Goal: Book appointment/travel/reservation

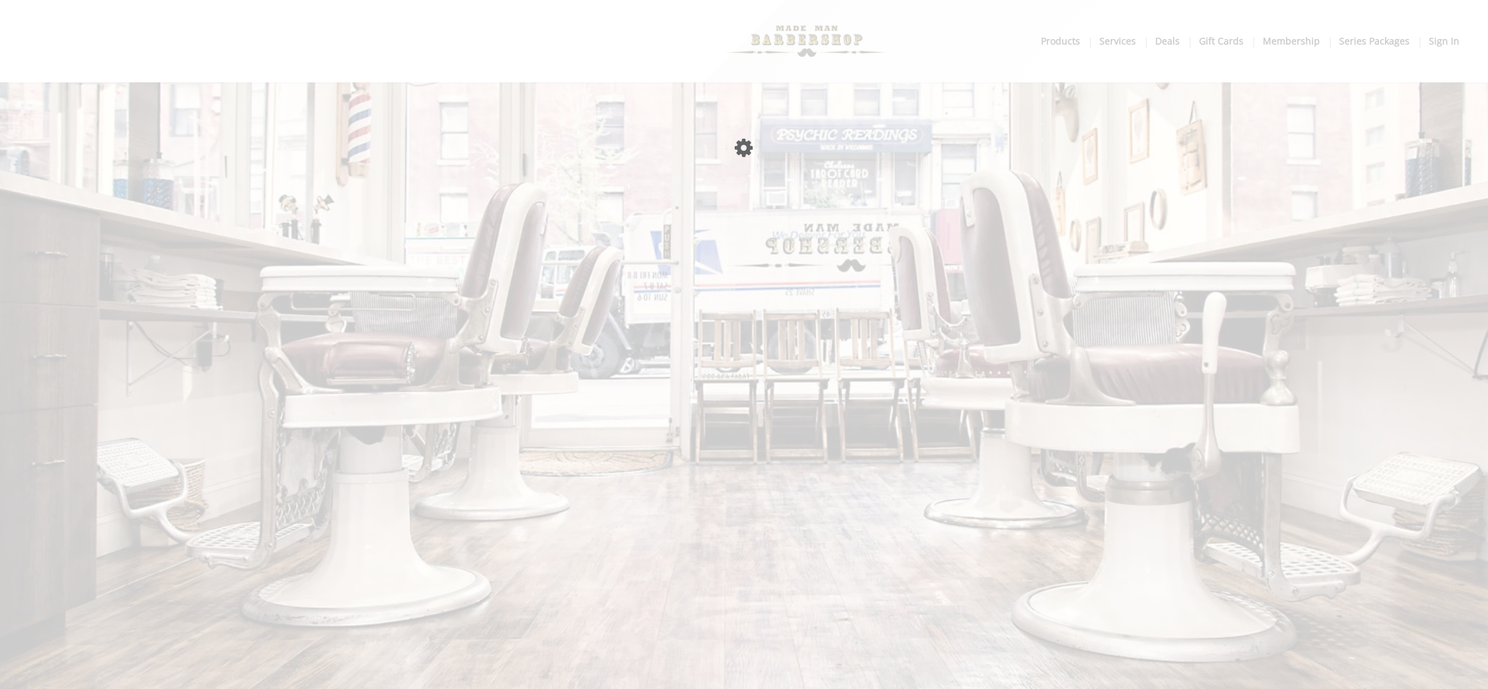
click at [1163, 27] on body "Something went wrong! Try reload Please wait page is Loading Main Menu . produc…" at bounding box center [744, 41] width 1488 height 82
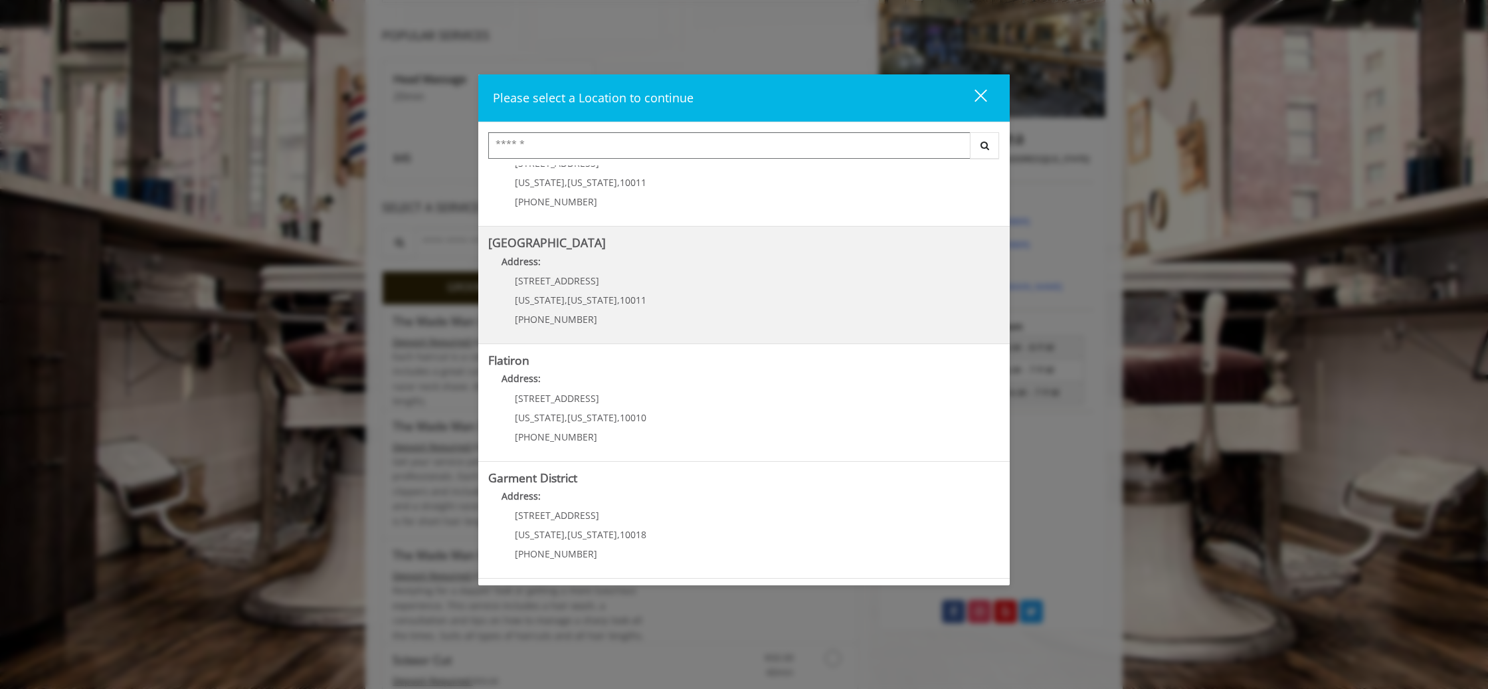
scroll to position [215, 0]
click at [599, 296] on span "[US_STATE]" at bounding box center [592, 300] width 50 height 13
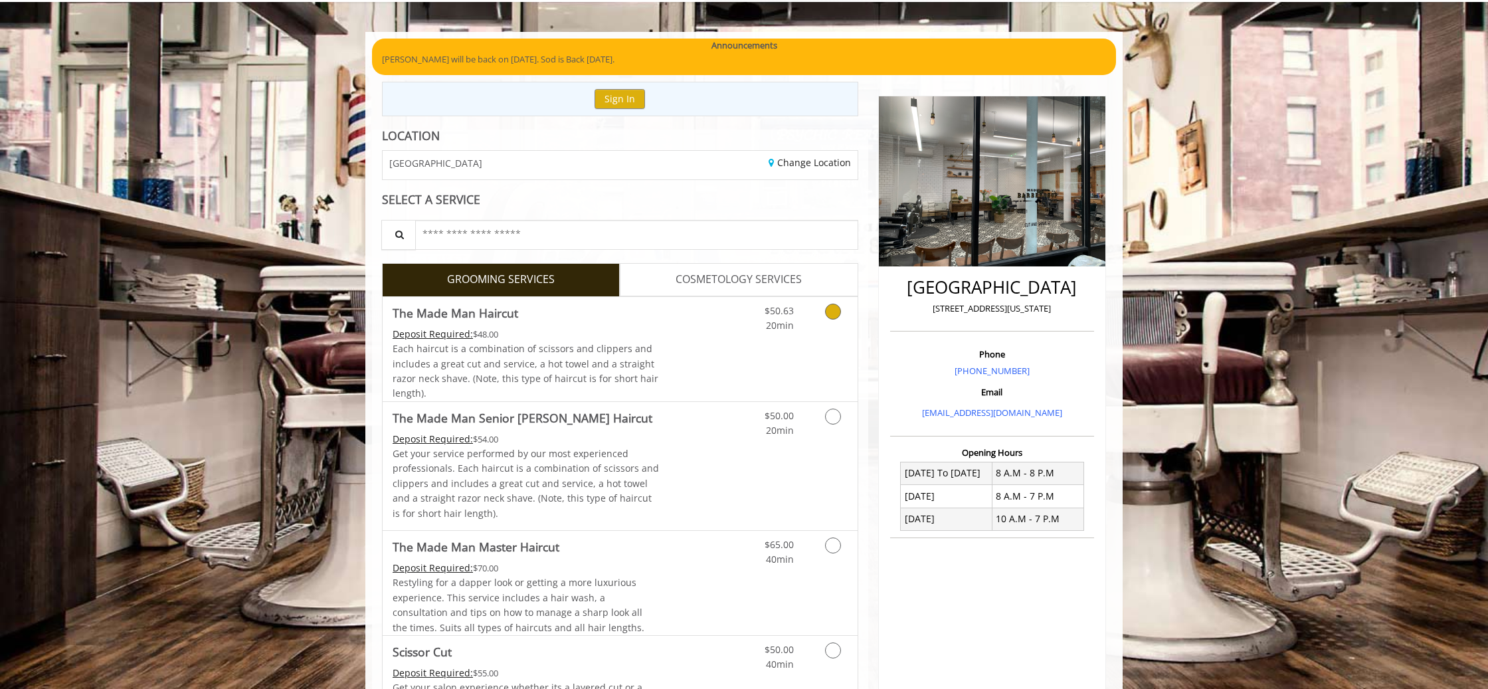
scroll to position [84, 0]
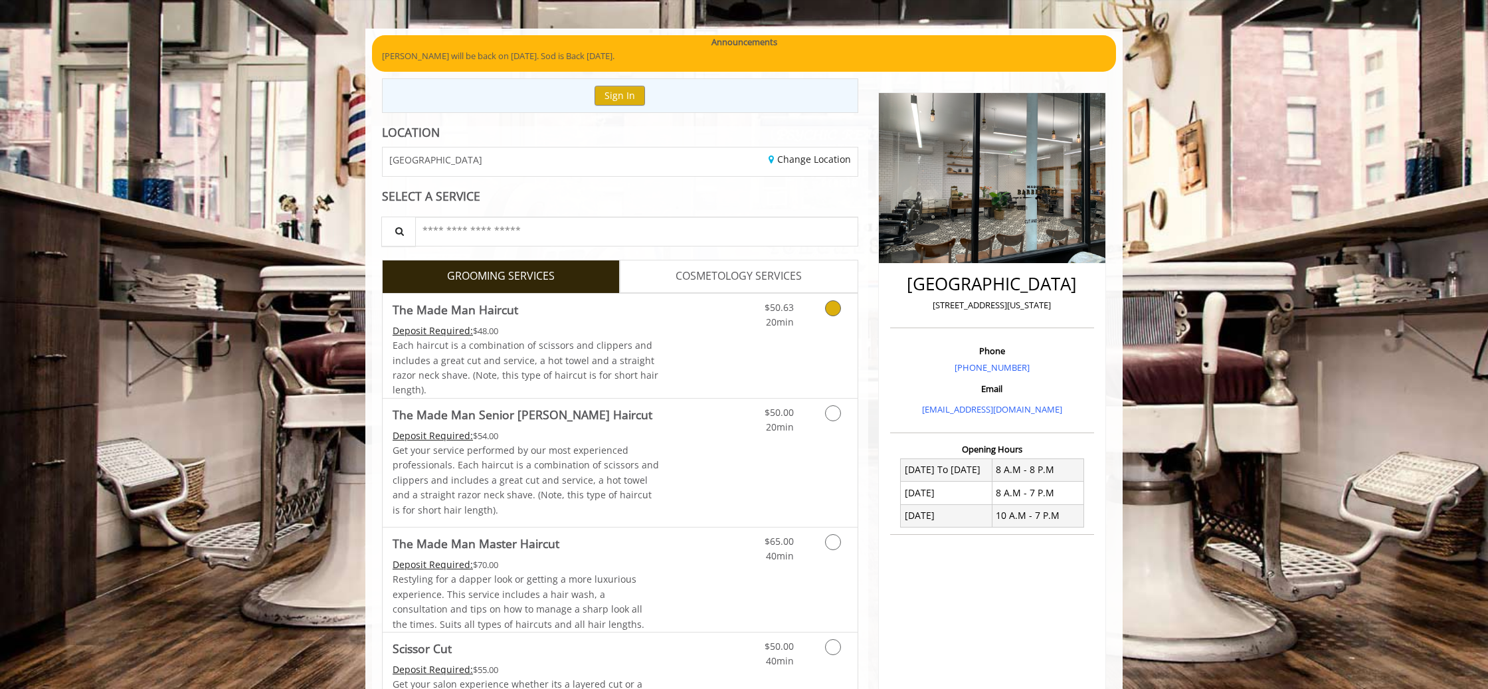
click at [829, 310] on icon "Grooming services" at bounding box center [833, 308] width 16 height 16
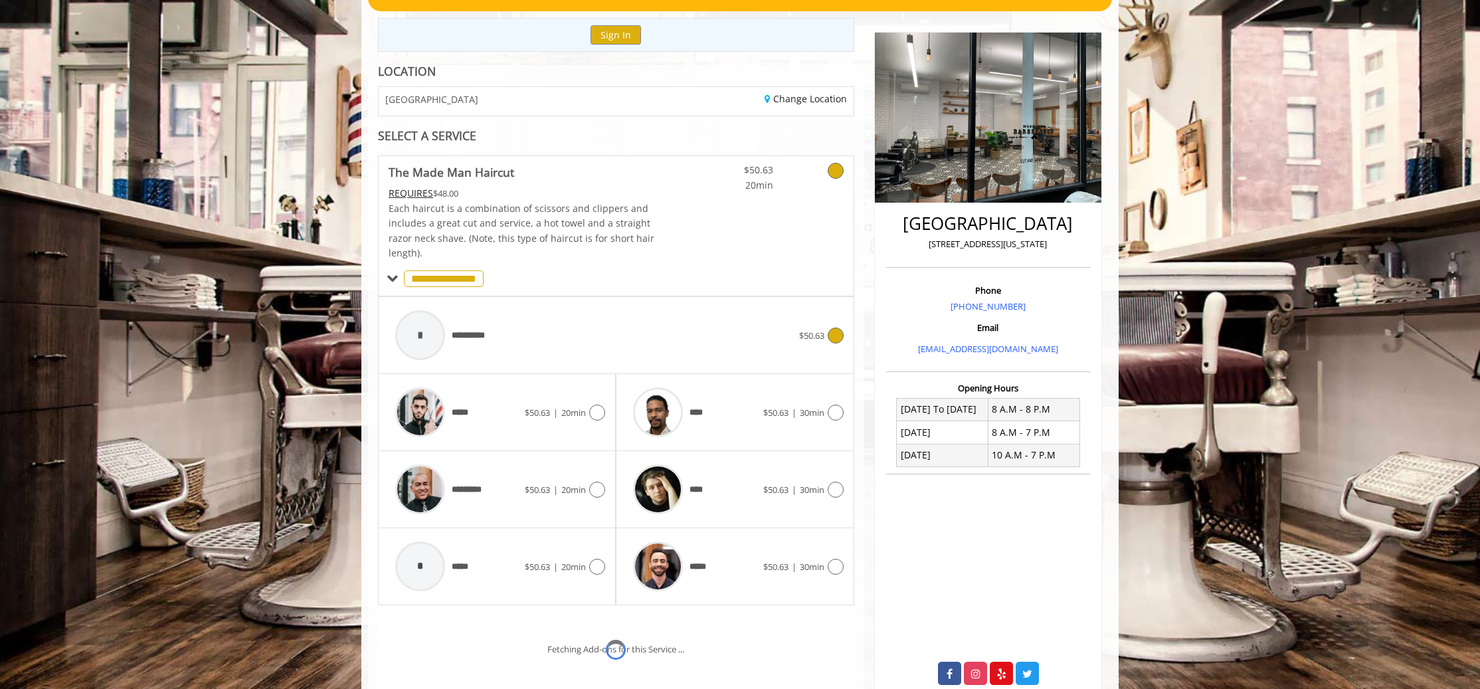
scroll to position [256, 0]
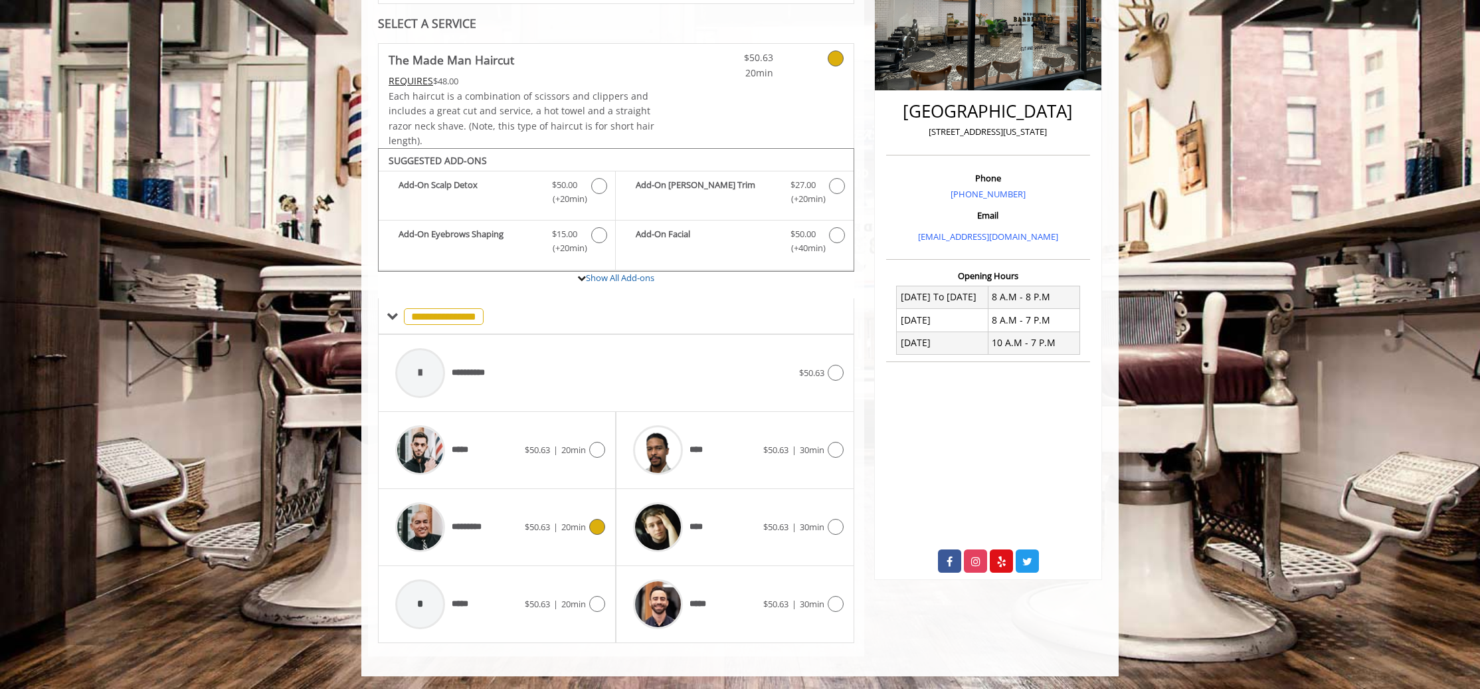
click at [600, 515] on div "********* $50.63 | 20min" at bounding box center [497, 526] width 217 height 63
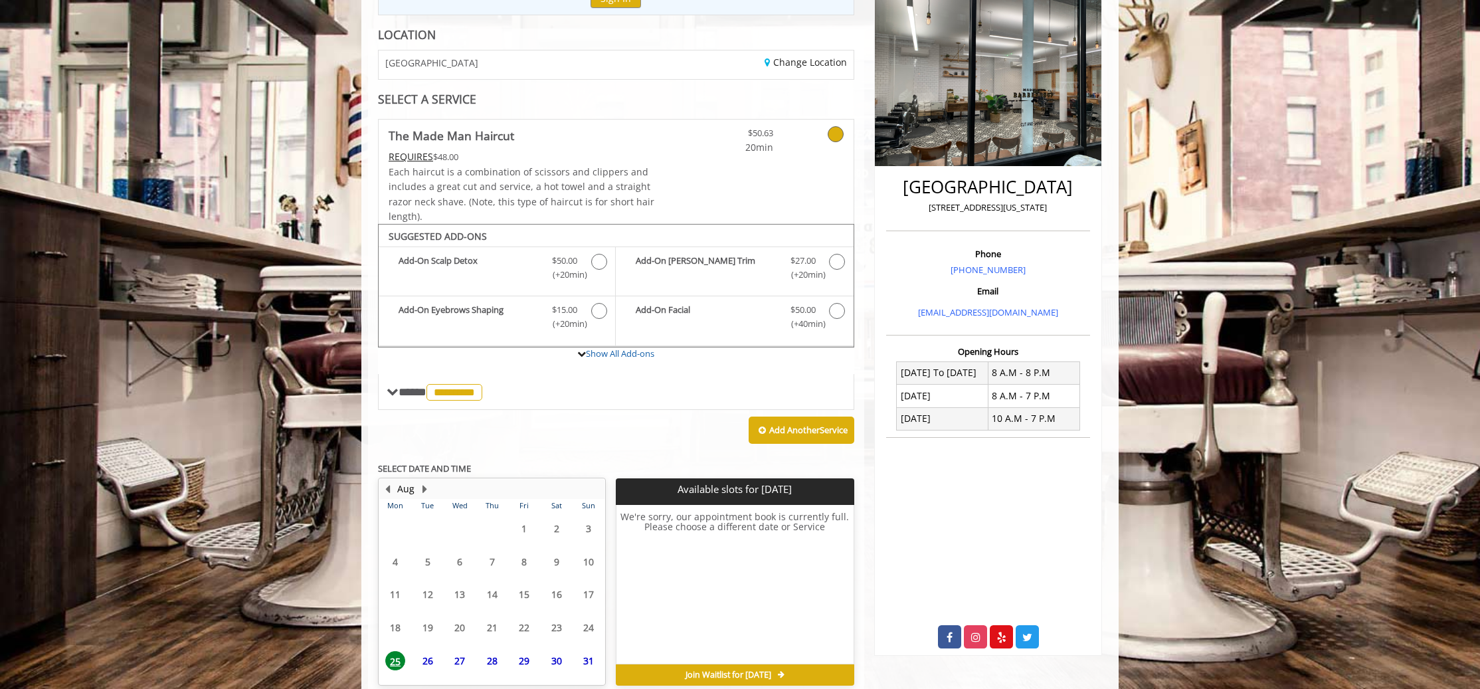
scroll to position [242, 0]
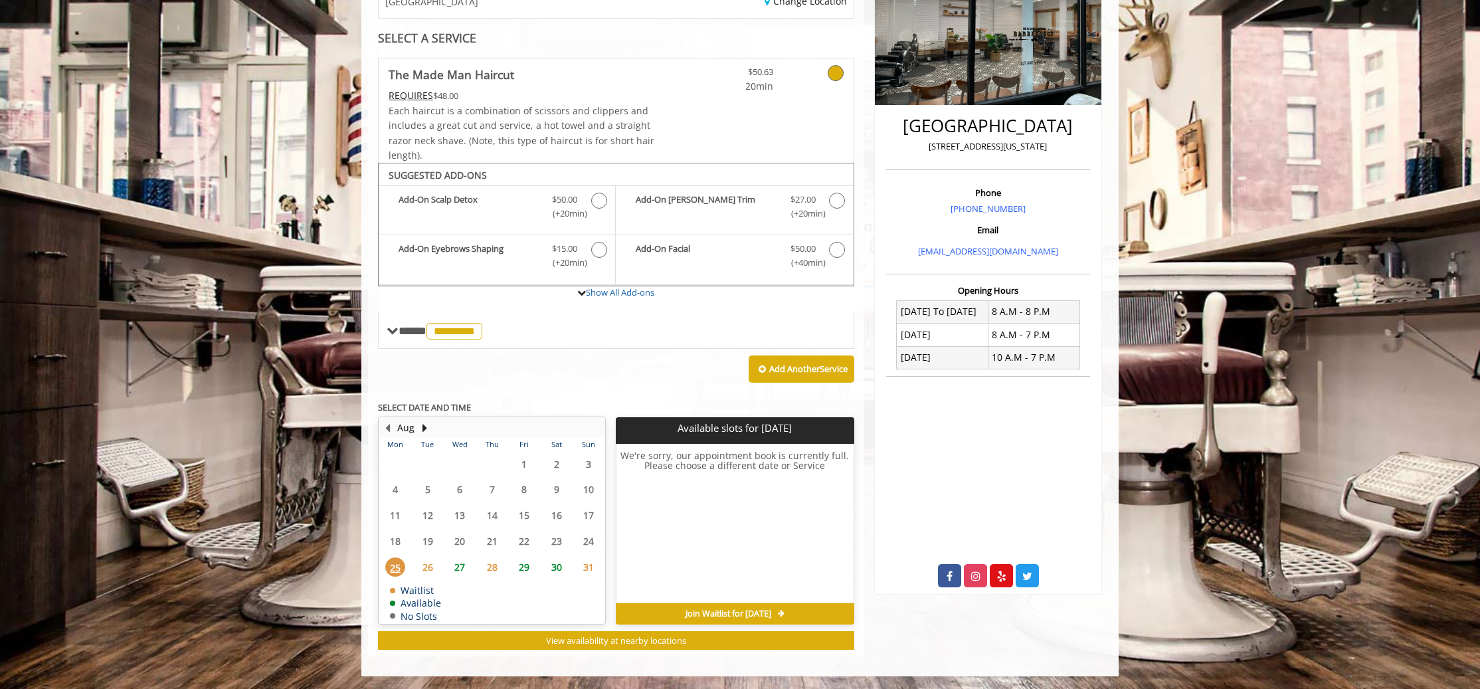
click at [393, 568] on span "25" at bounding box center [395, 566] width 20 height 19
click at [435, 568] on span "26" at bounding box center [428, 566] width 20 height 19
click at [457, 567] on span "27" at bounding box center [460, 566] width 20 height 19
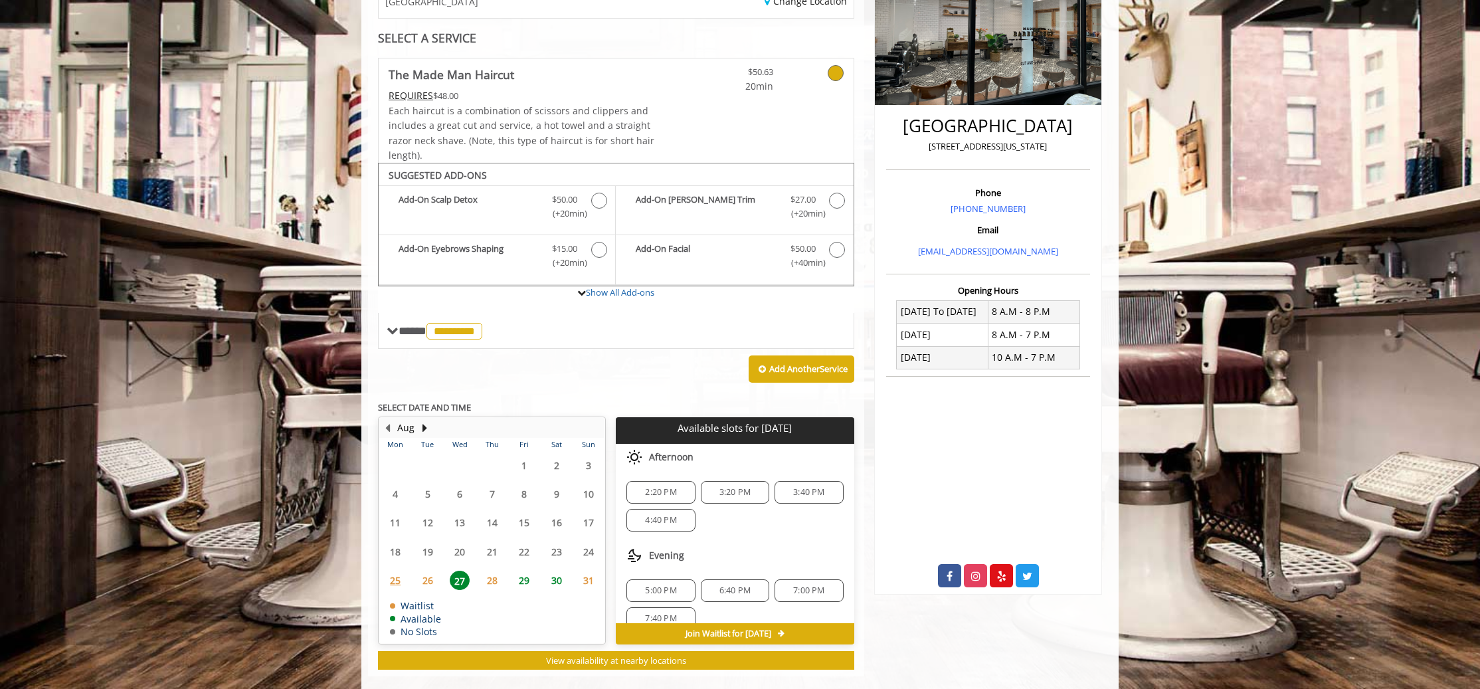
scroll to position [262, 0]
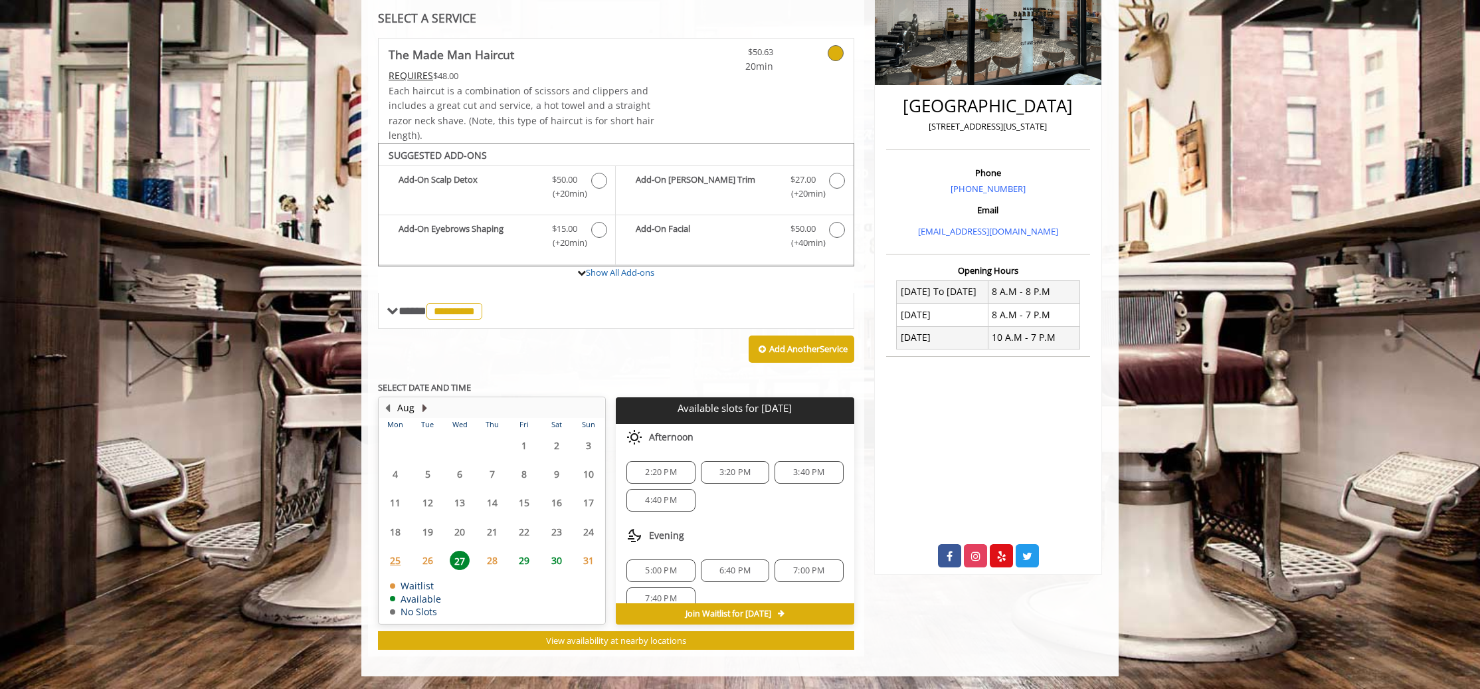
click at [423, 408] on button "Next Month" at bounding box center [424, 407] width 11 height 15
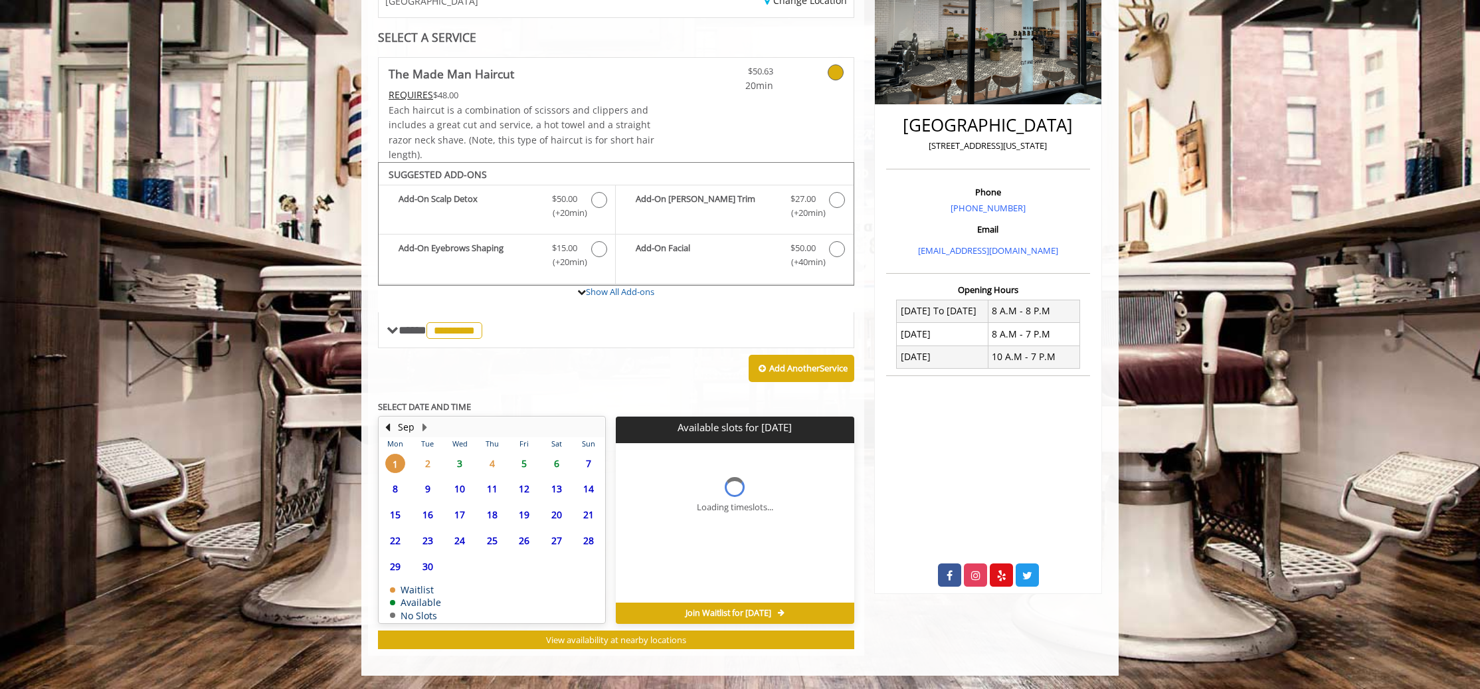
scroll to position [242, 0]
click at [391, 426] on button "Previous Month" at bounding box center [387, 427] width 11 height 15
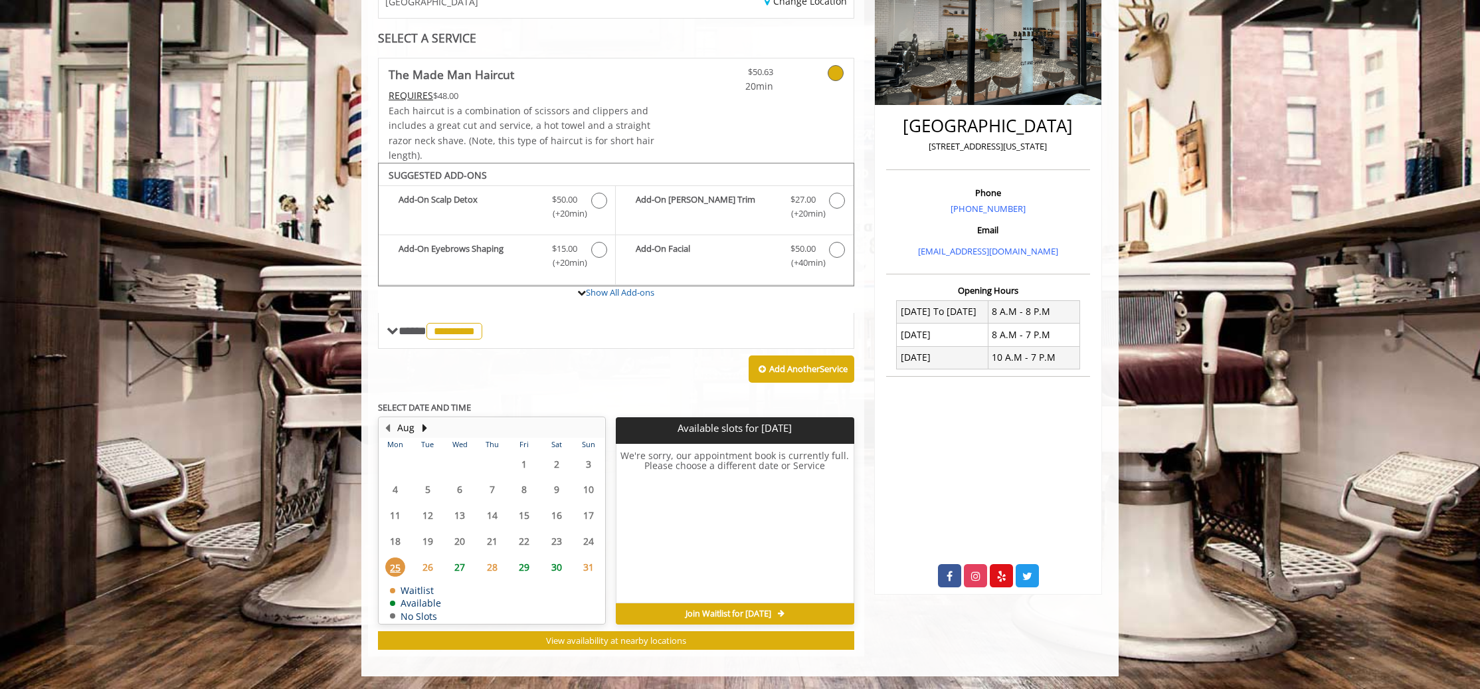
click at [456, 568] on span "27" at bounding box center [460, 566] width 20 height 19
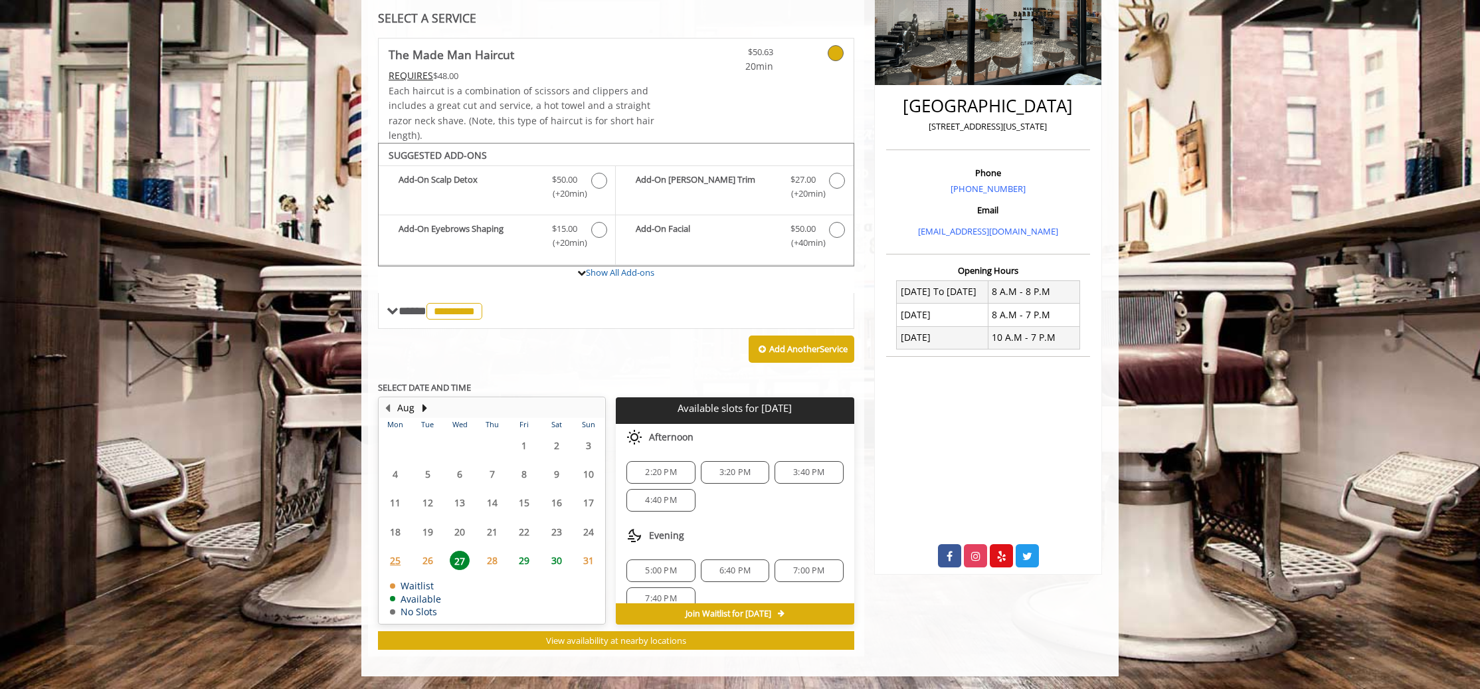
scroll to position [17, 0]
click at [396, 562] on span "25" at bounding box center [395, 560] width 20 height 19
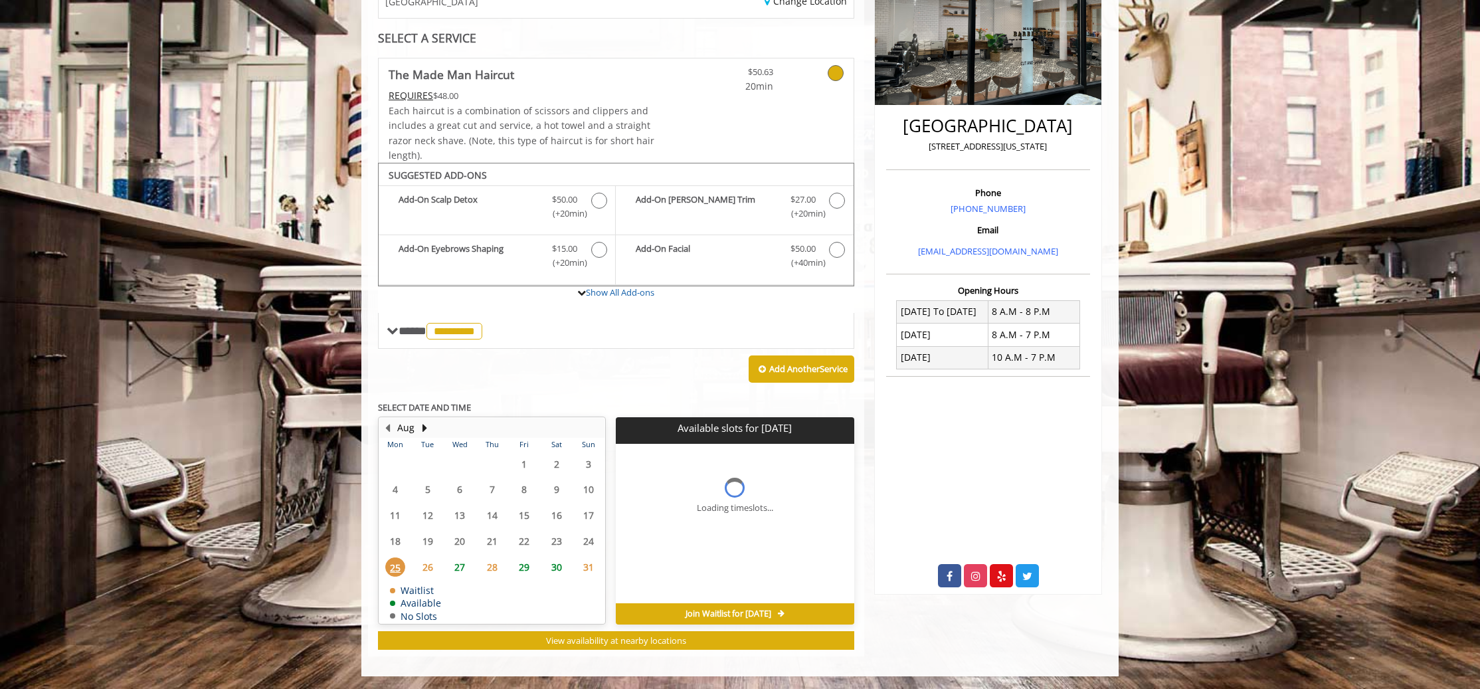
scroll to position [0, 0]
click at [424, 424] on button "Next Month" at bounding box center [424, 427] width 11 height 15
click at [387, 428] on button "Previous Month" at bounding box center [387, 427] width 11 height 15
click at [462, 565] on span "27" at bounding box center [460, 566] width 20 height 19
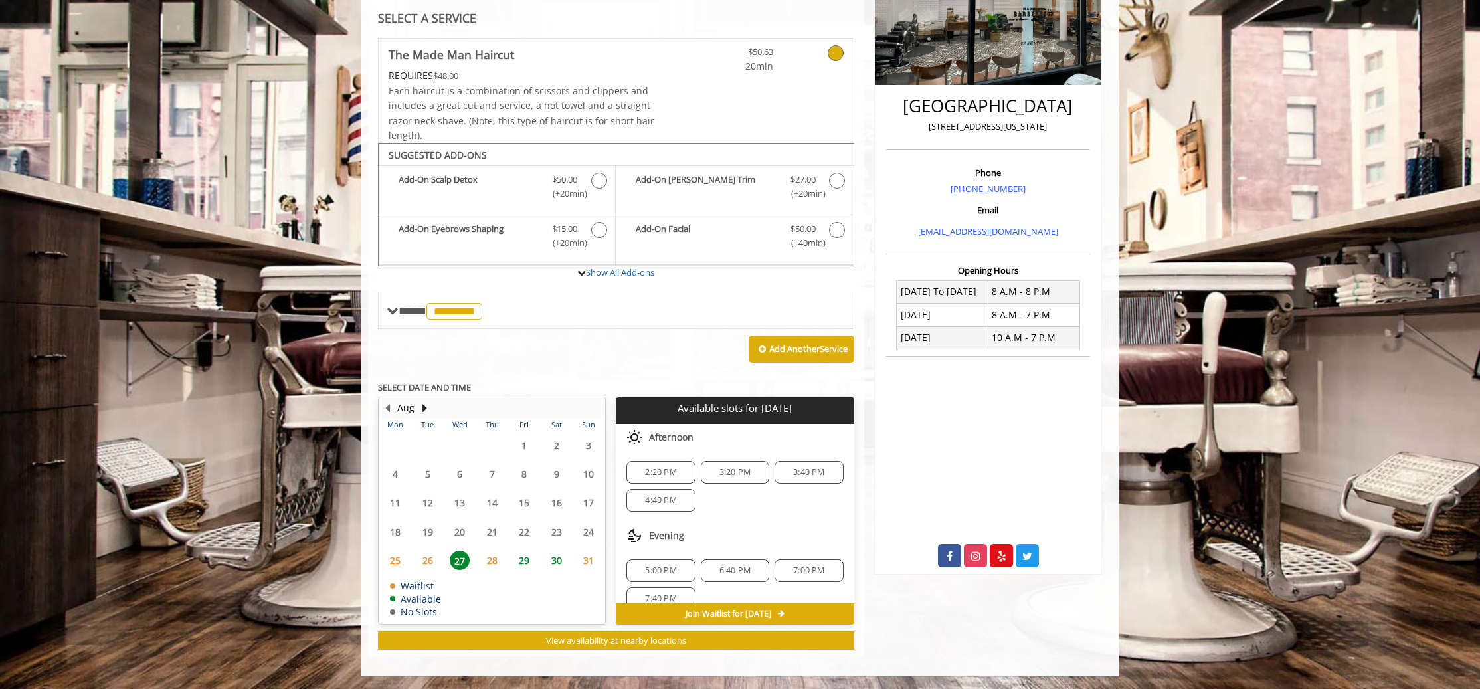
click at [558, 561] on span "30" at bounding box center [557, 560] width 20 height 19
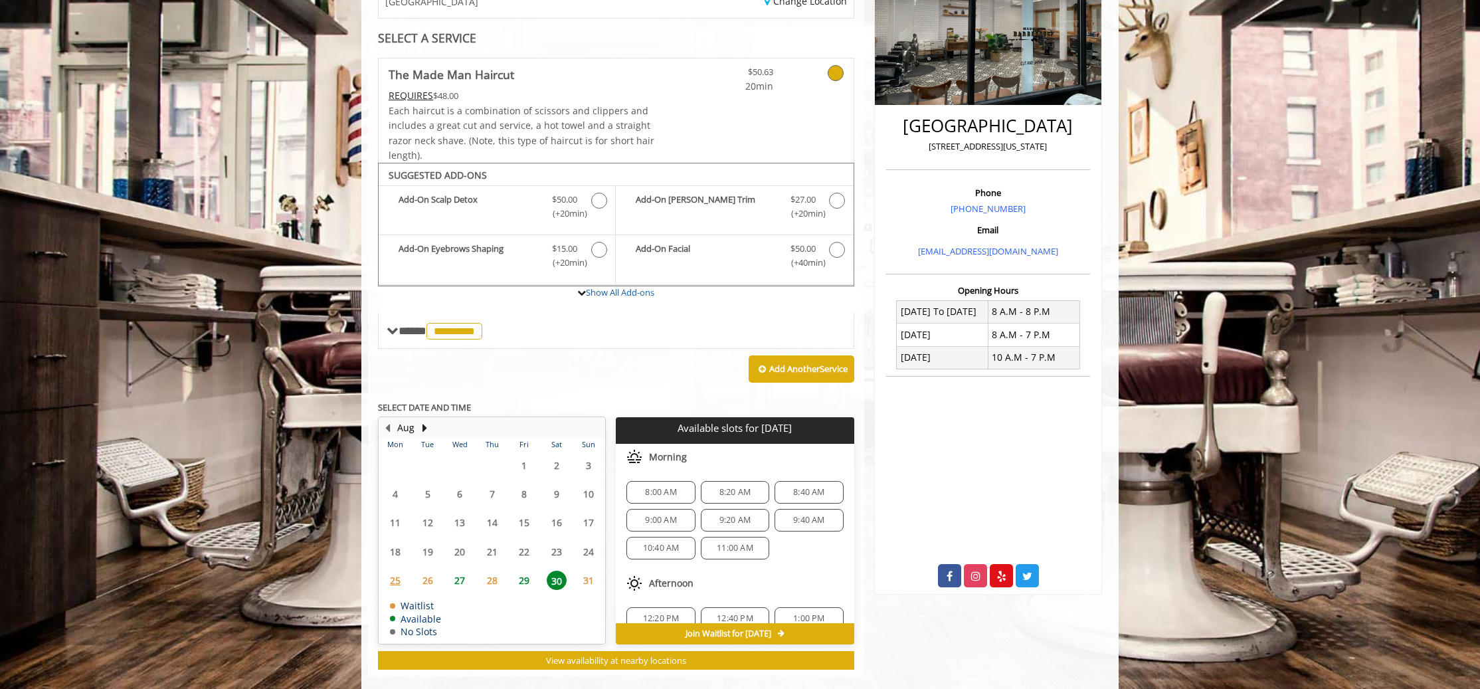
scroll to position [262, 0]
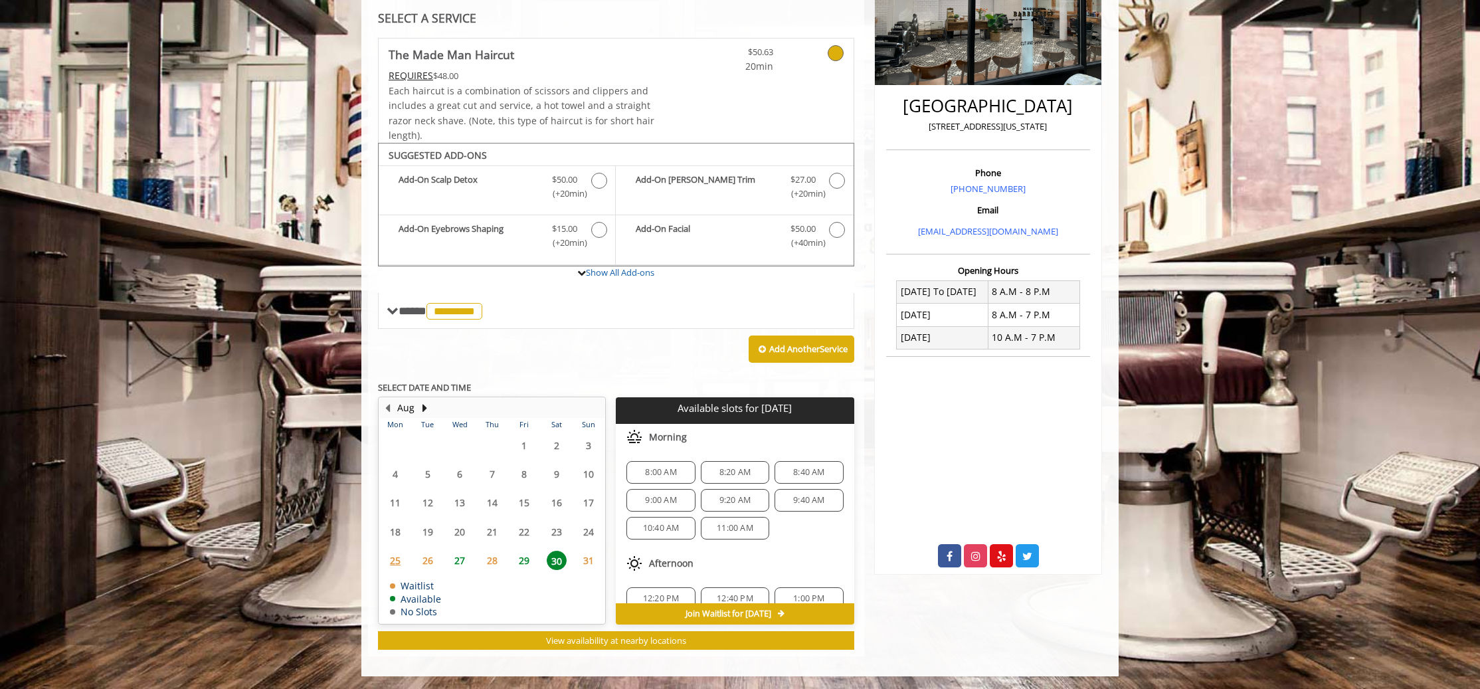
click at [458, 561] on span "27" at bounding box center [460, 560] width 20 height 19
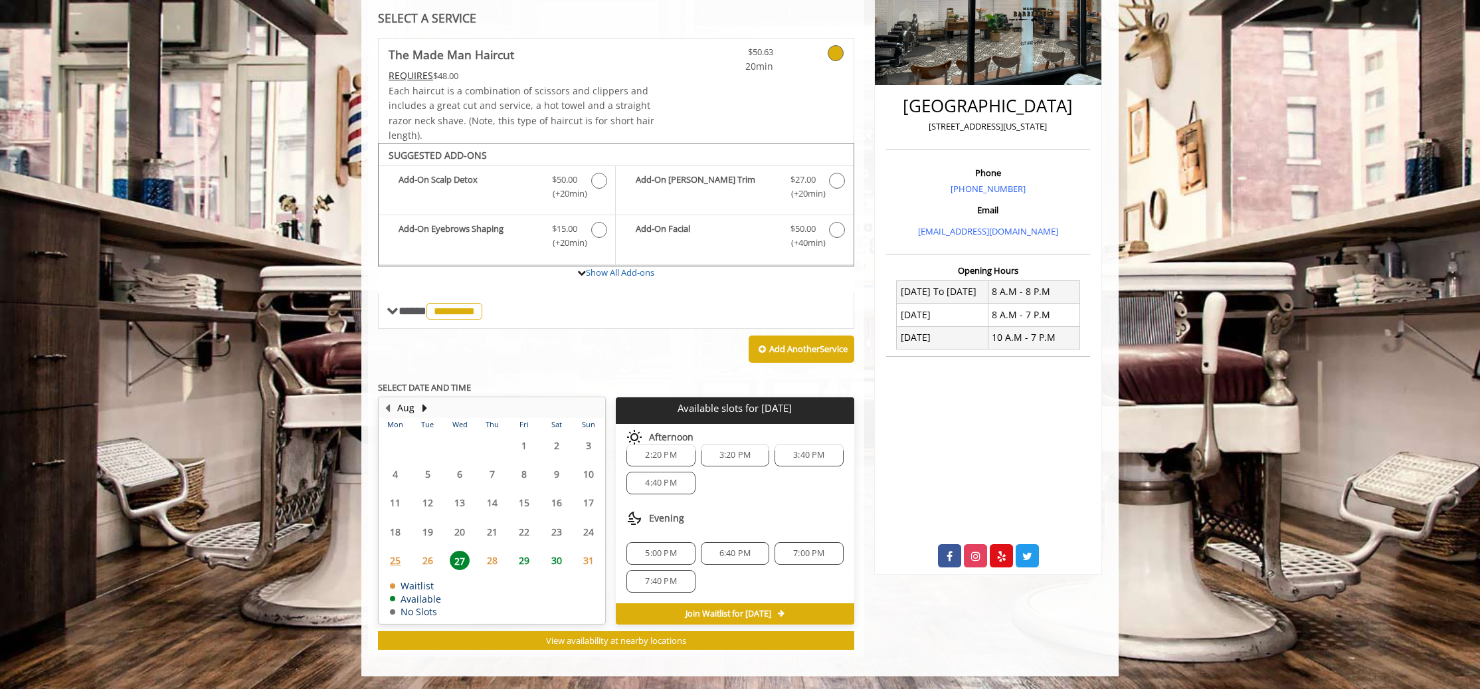
scroll to position [0, 0]
click at [426, 410] on button "Next Month" at bounding box center [424, 407] width 11 height 15
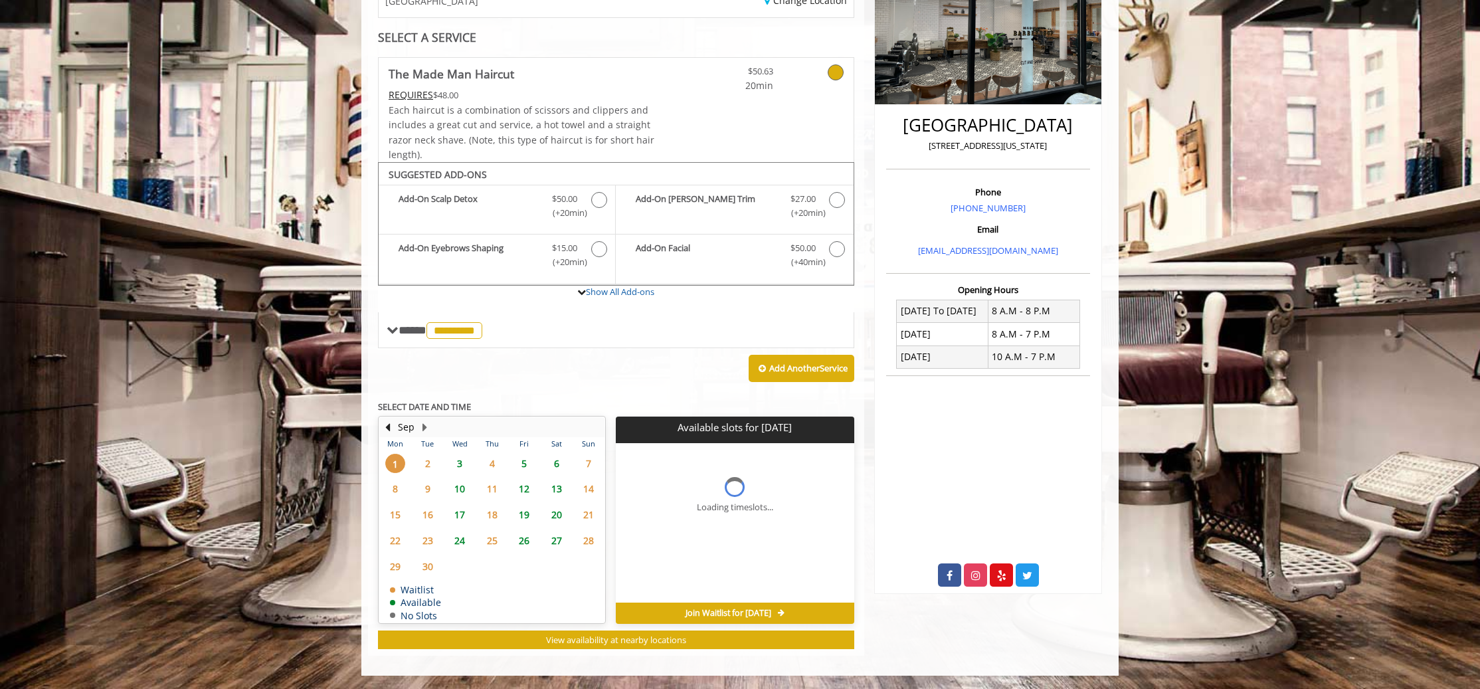
scroll to position [242, 0]
click at [460, 462] on span "3" at bounding box center [460, 463] width 20 height 19
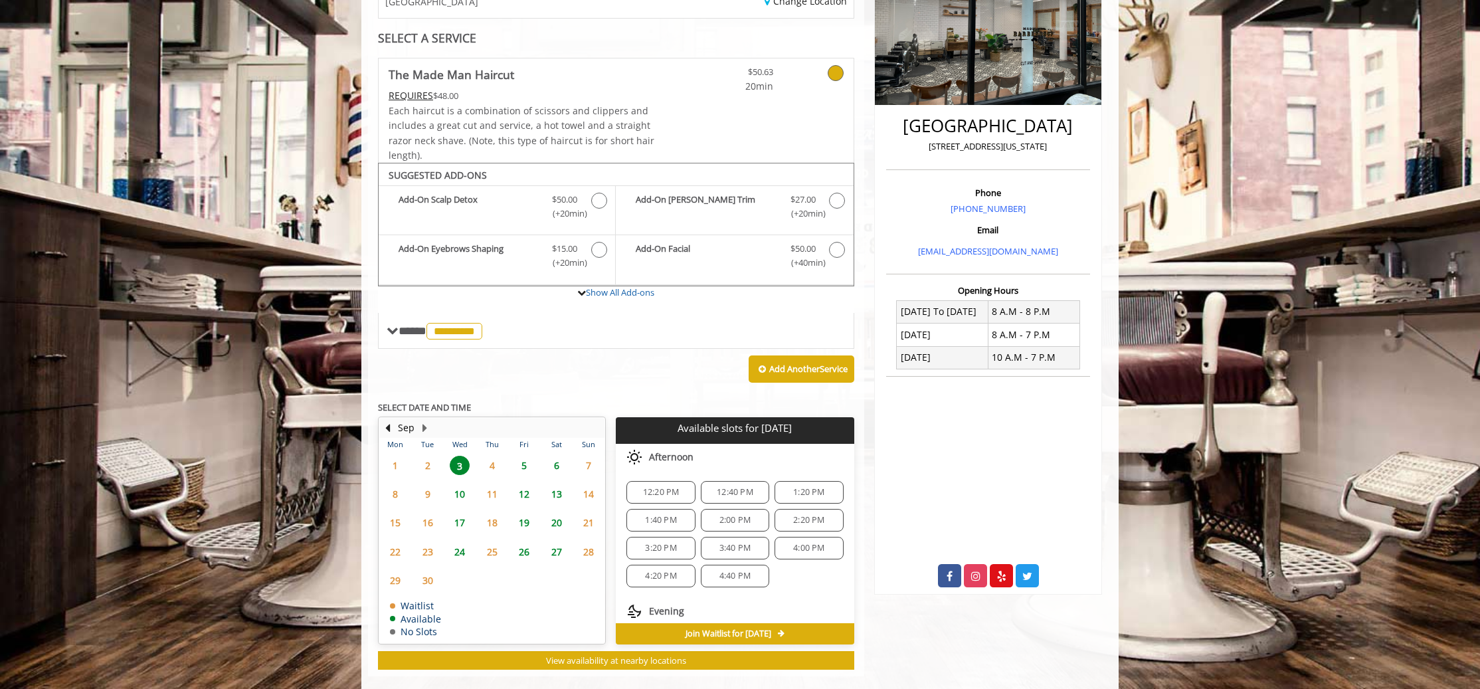
scroll to position [262, 0]
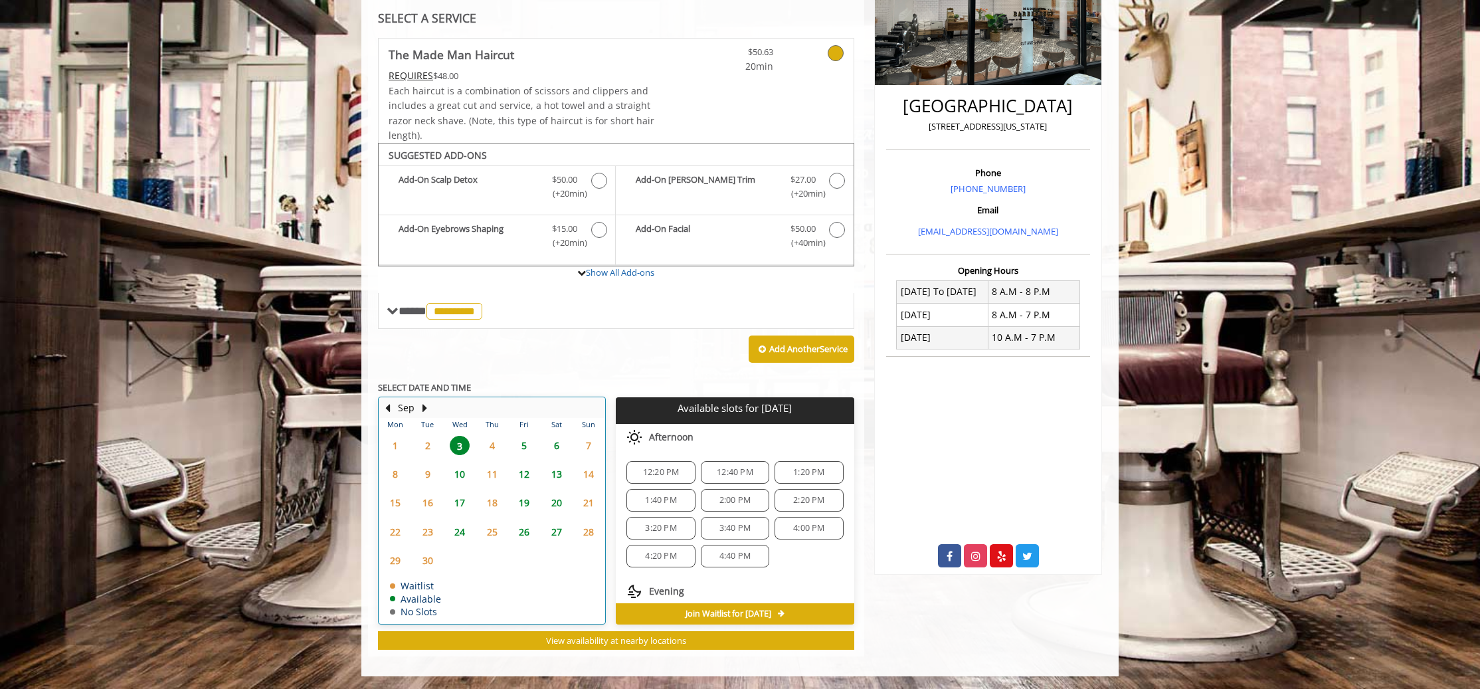
click at [459, 482] on td "10" at bounding box center [460, 474] width 32 height 29
click at [460, 502] on span "17" at bounding box center [460, 502] width 20 height 19
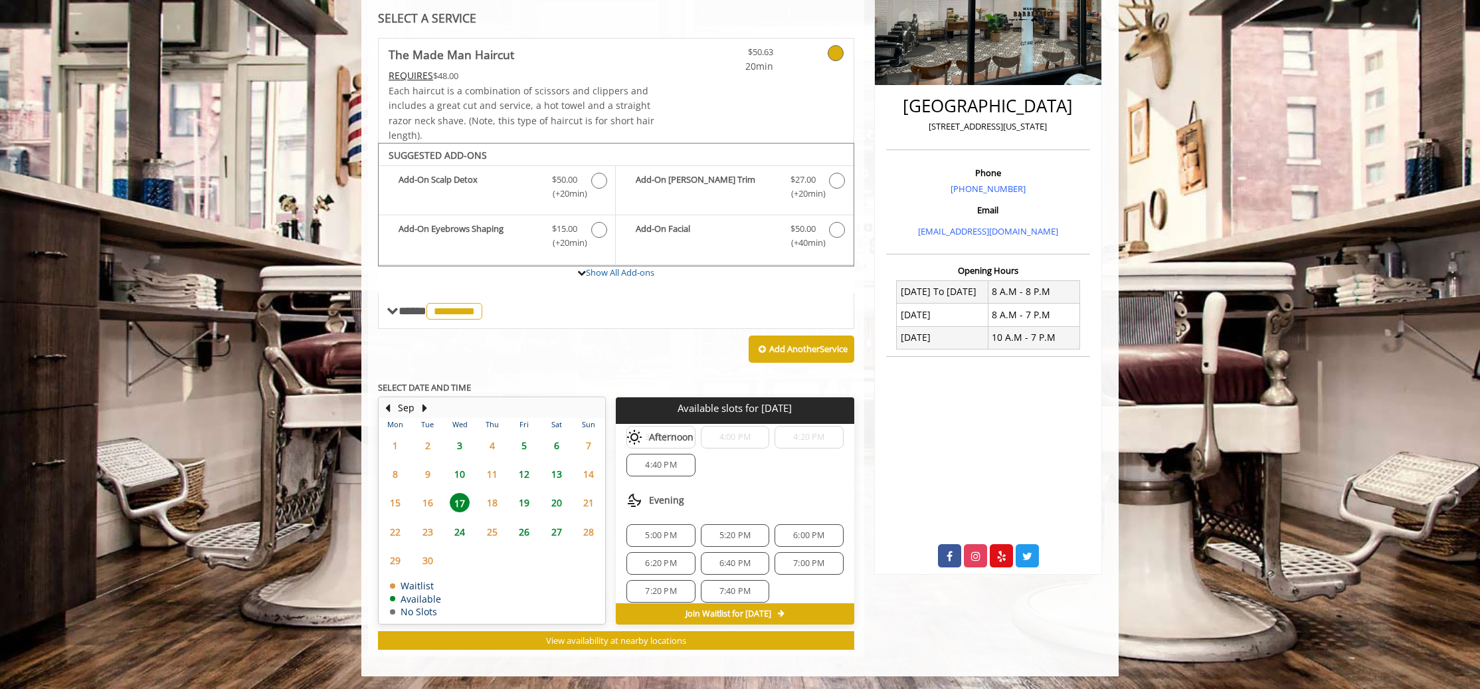
scroll to position [129, 0]
click at [393, 406] on div "Sep" at bounding box center [405, 407] width 27 height 17
click at [461, 530] on span "24" at bounding box center [460, 531] width 20 height 19
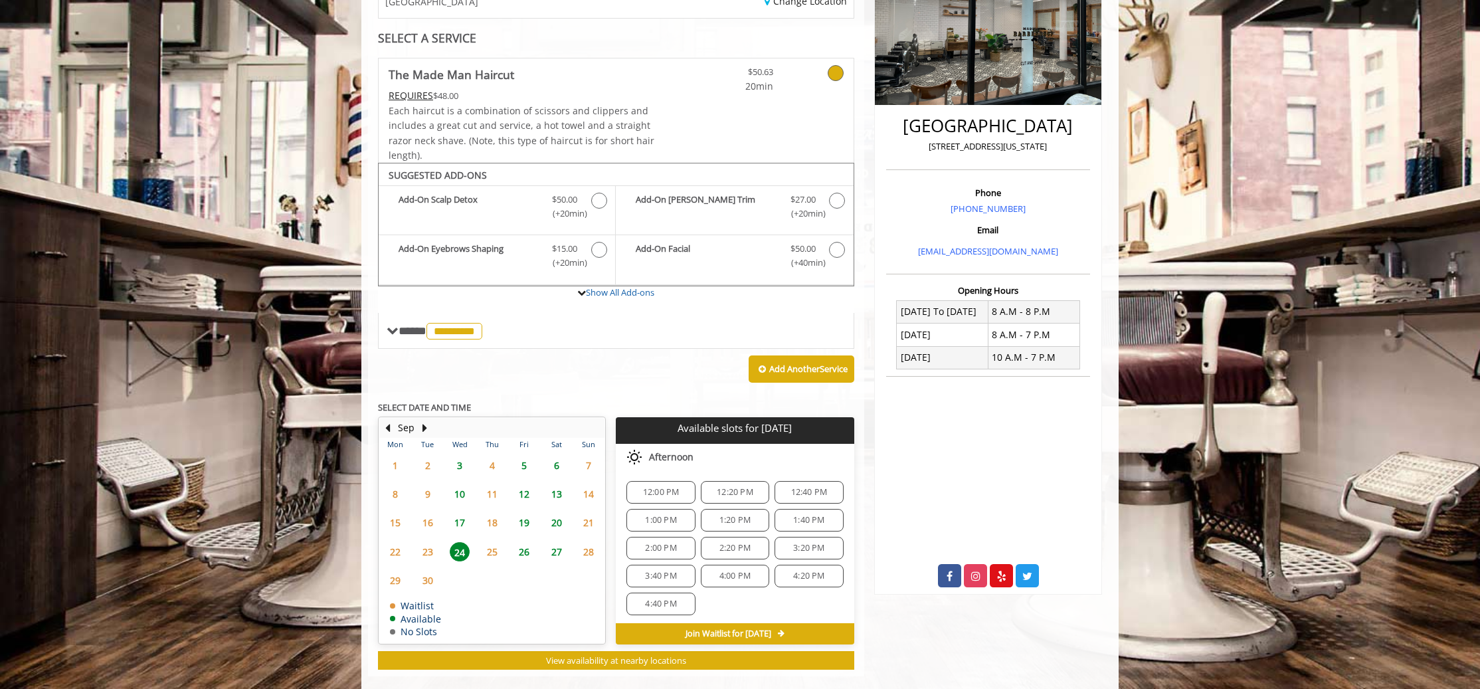
scroll to position [262, 0]
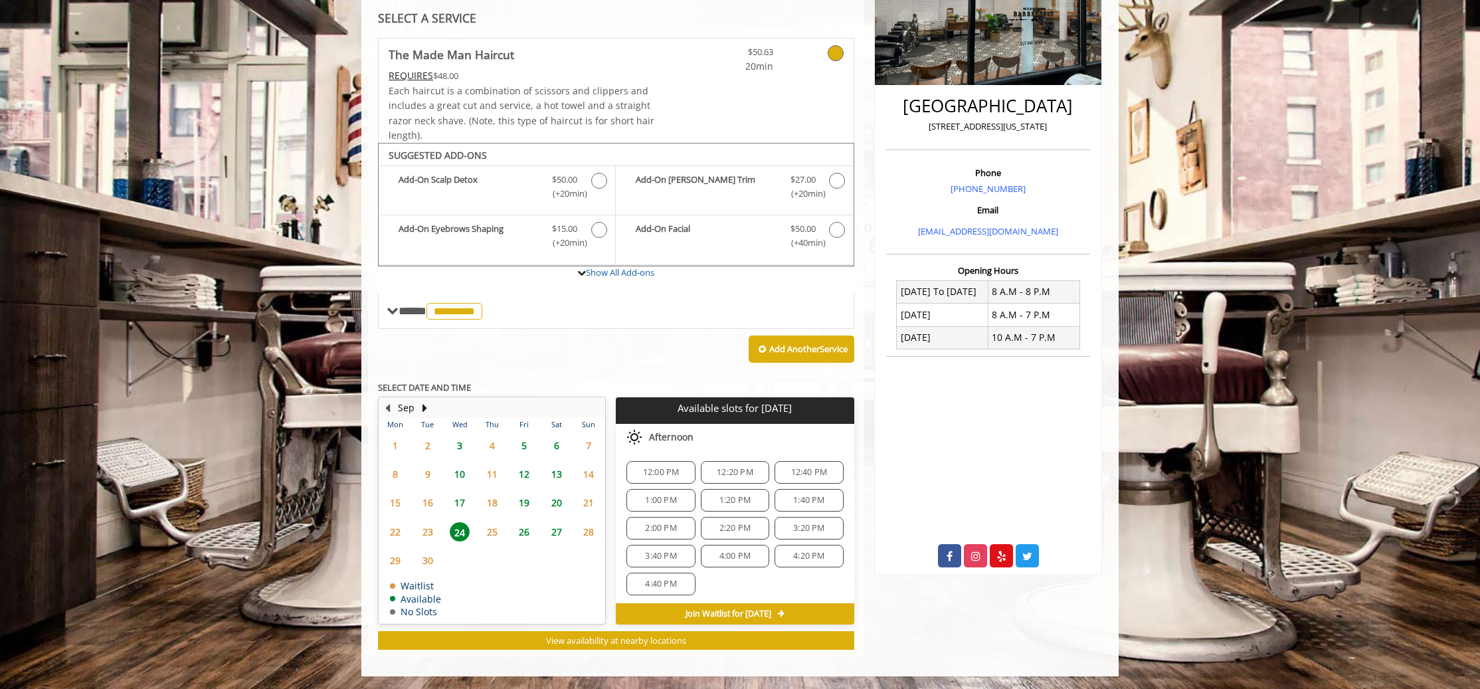
click at [391, 404] on button "Previous Month" at bounding box center [387, 407] width 11 height 15
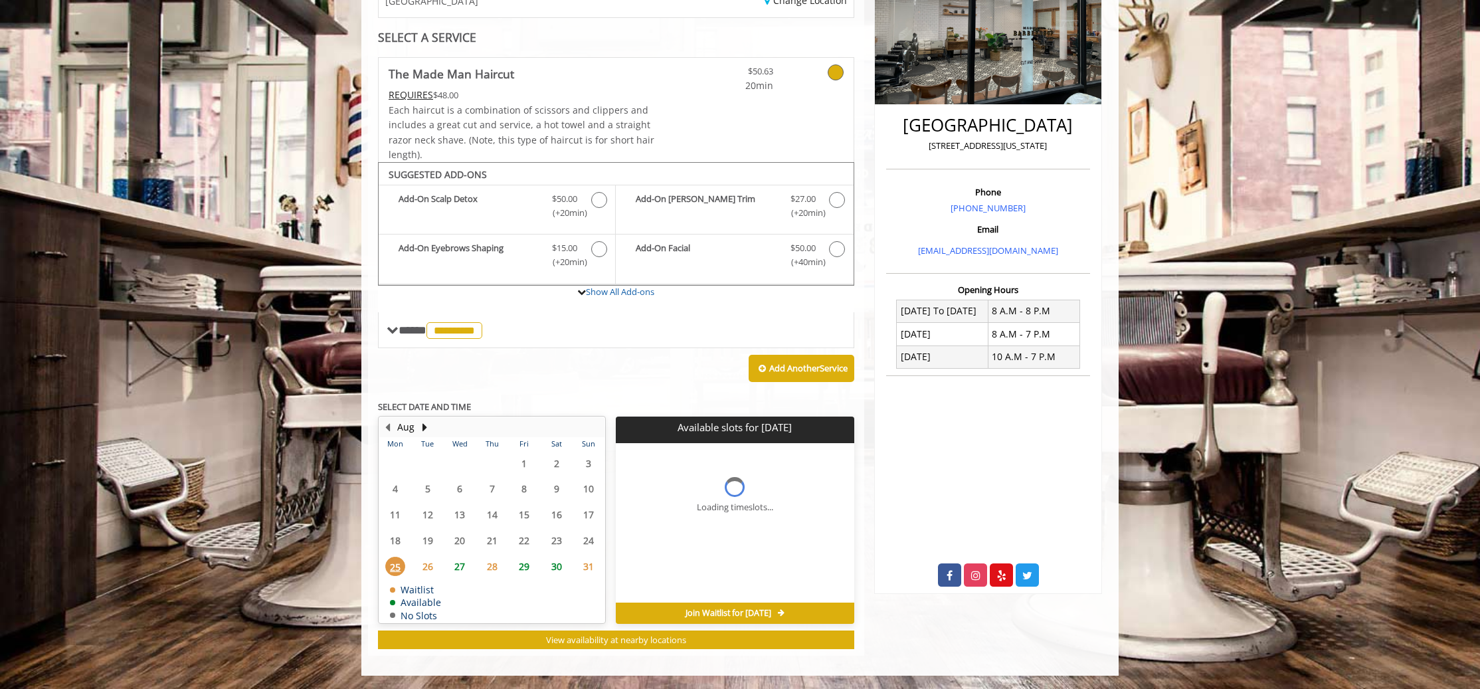
scroll to position [242, 0]
click at [458, 568] on span "27" at bounding box center [460, 566] width 20 height 19
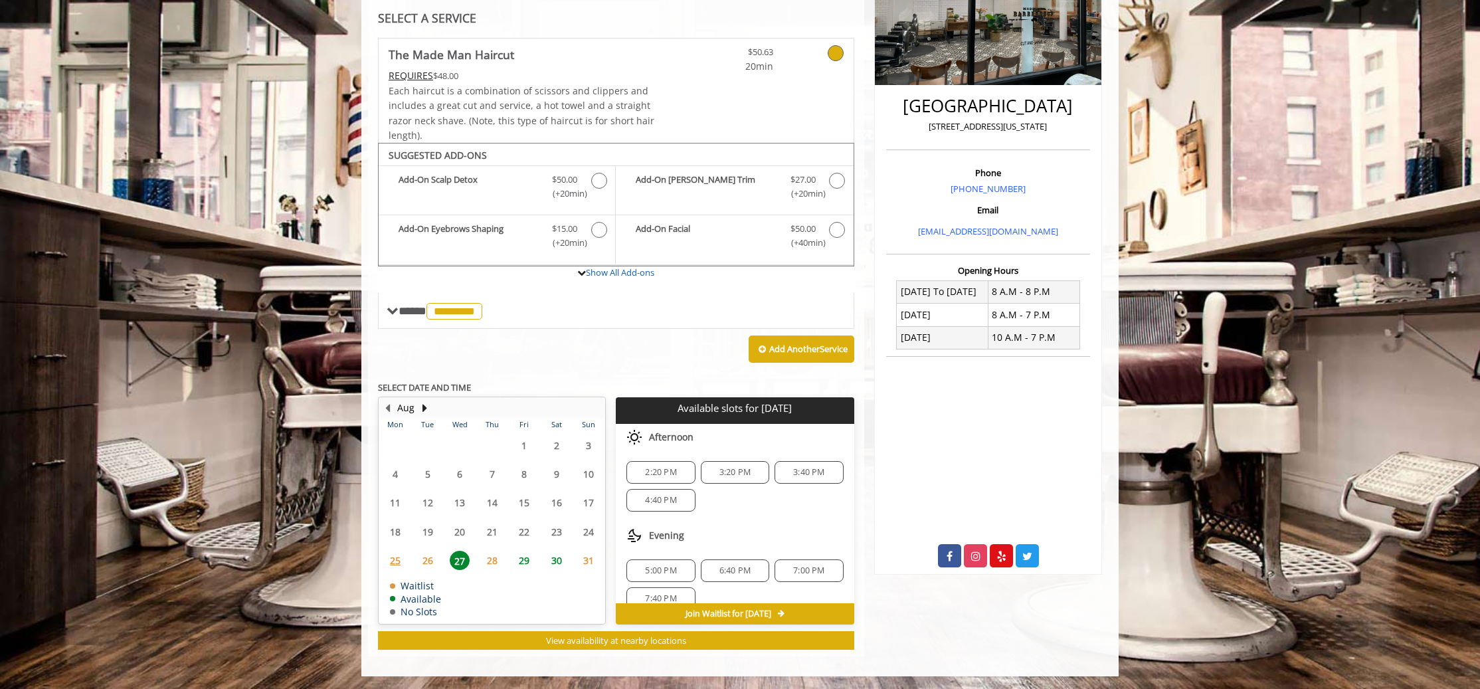
scroll to position [17, 0]
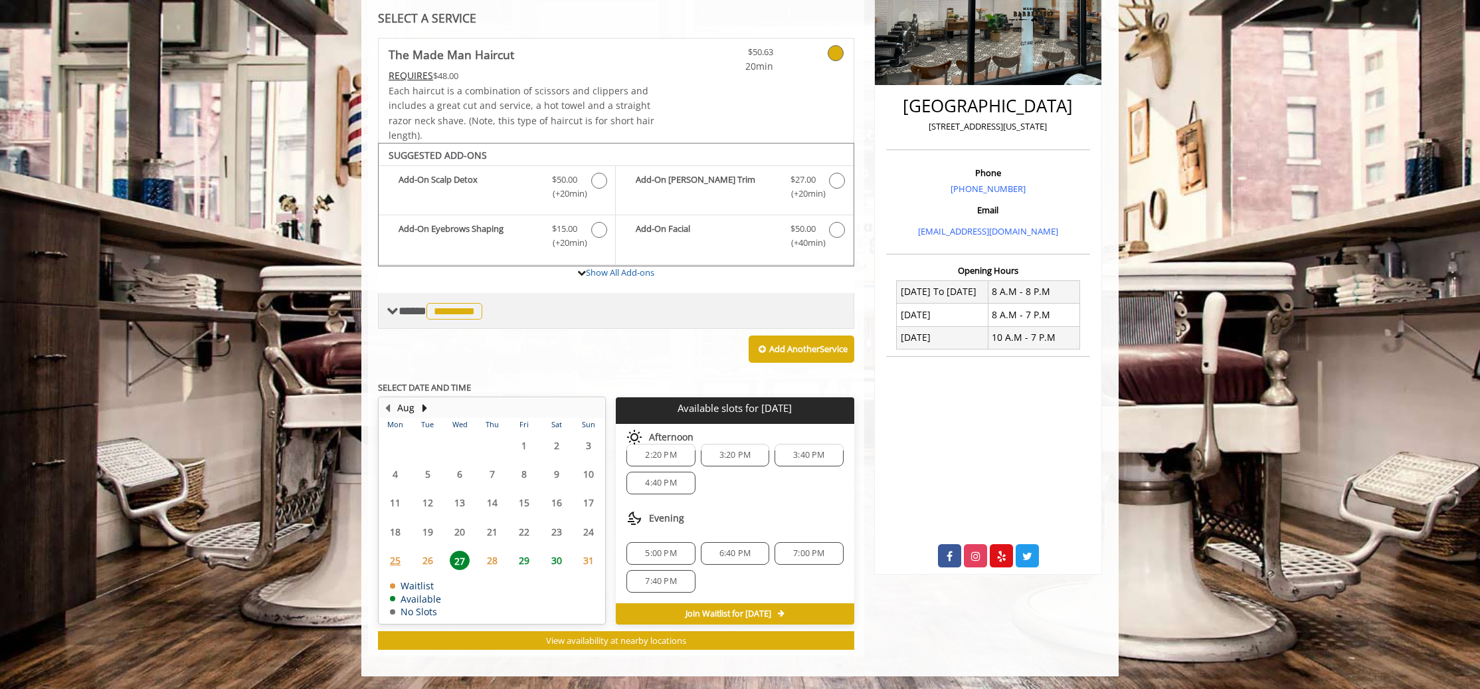
click at [466, 310] on span "*********" at bounding box center [454, 311] width 56 height 17
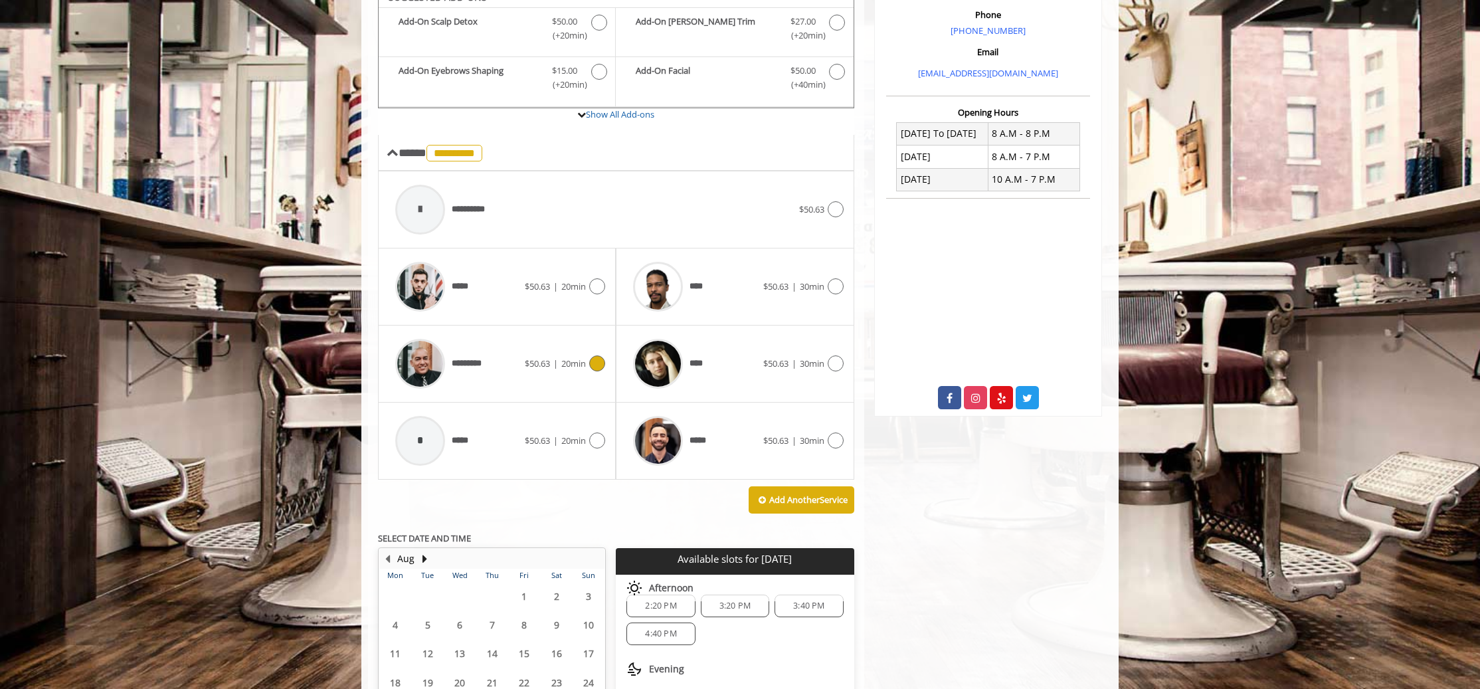
scroll to position [379, 0]
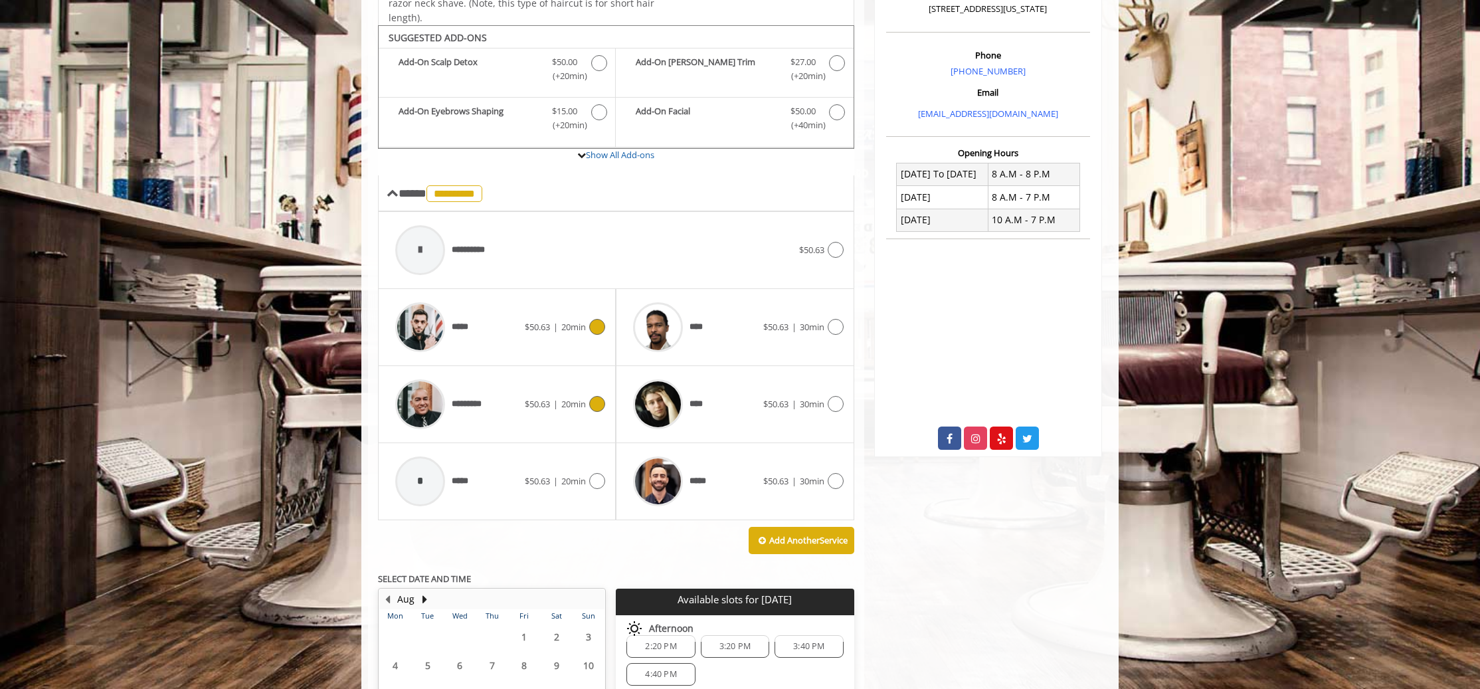
click at [474, 329] on div "*****" at bounding box center [457, 327] width 136 height 63
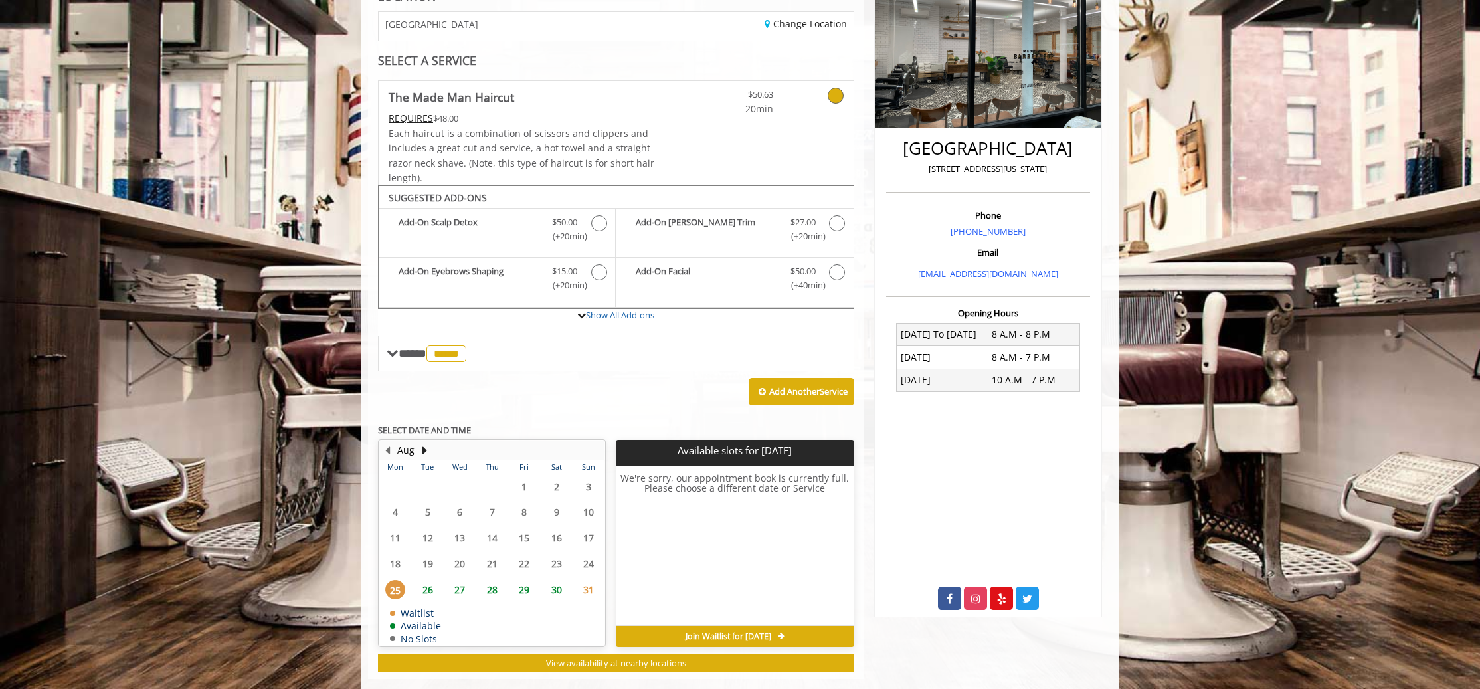
scroll to position [242, 0]
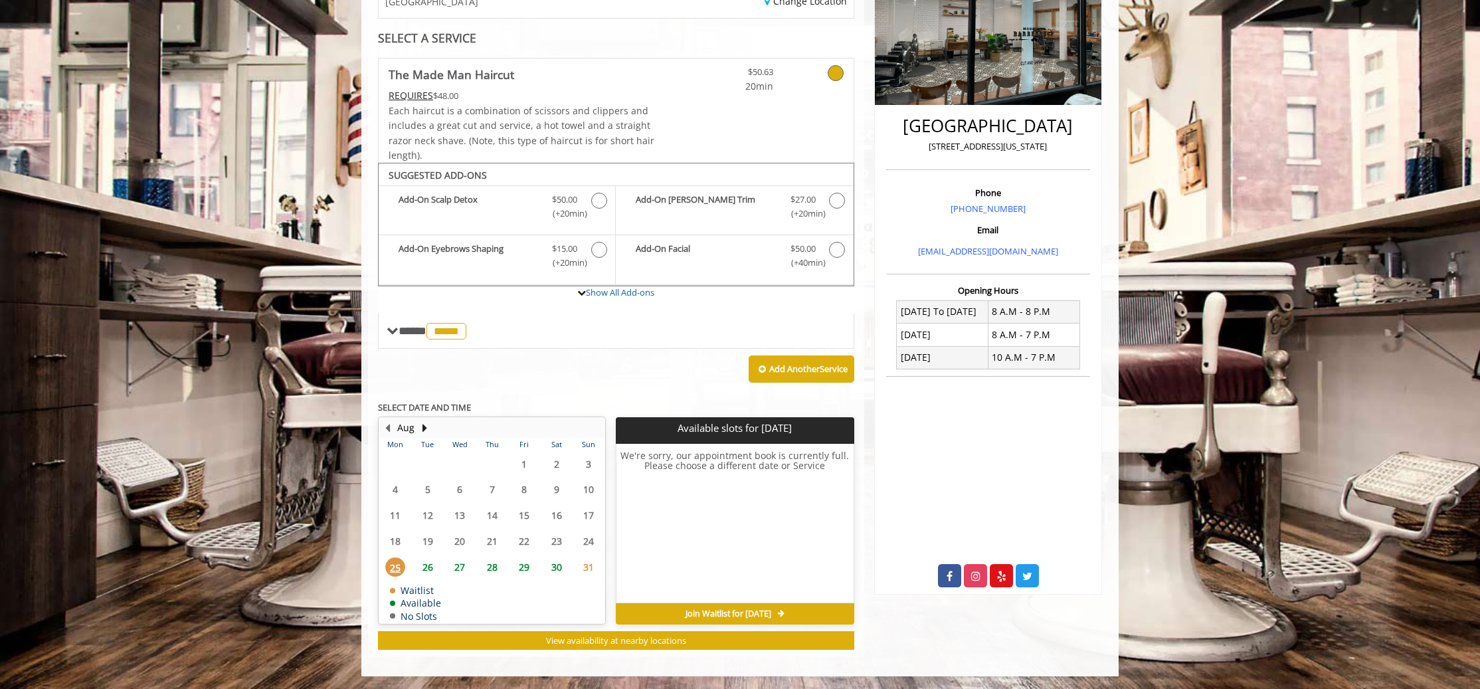
click at [430, 566] on span "26" at bounding box center [428, 566] width 20 height 19
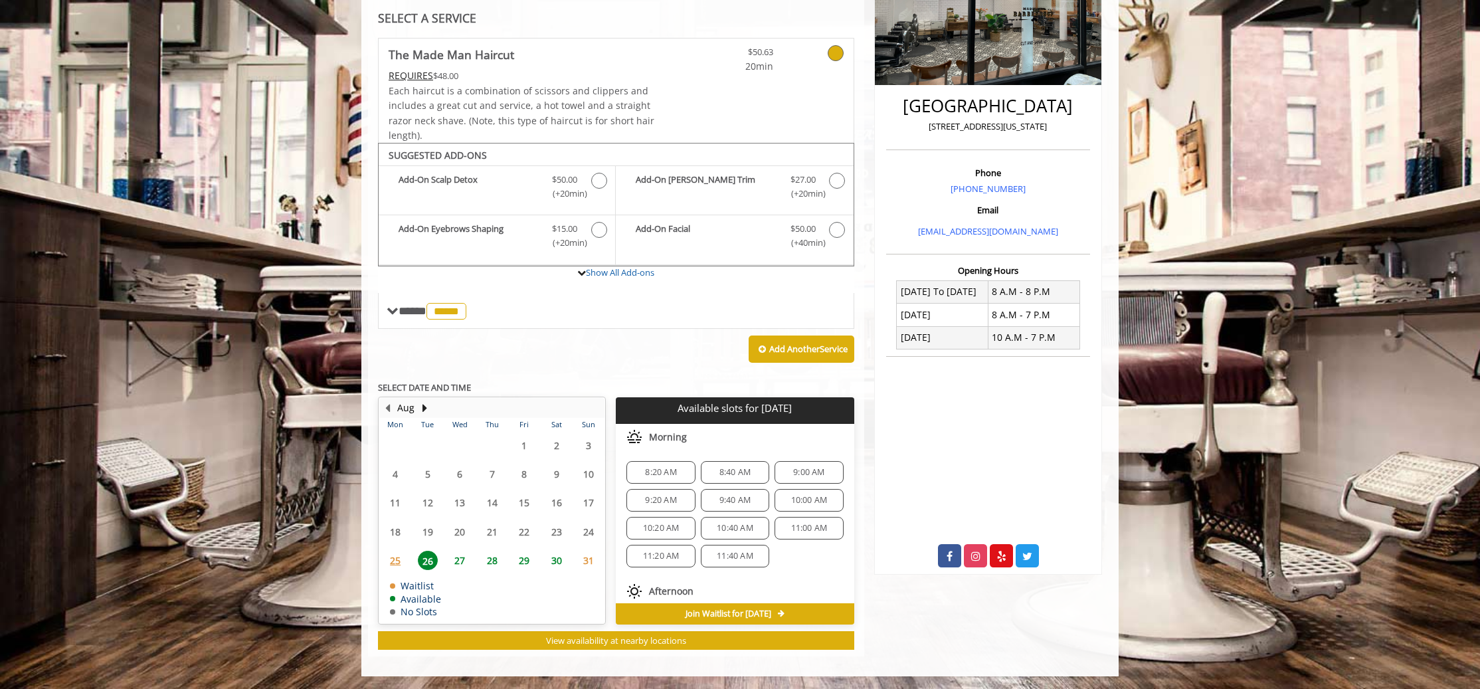
click at [396, 559] on span "25" at bounding box center [395, 560] width 20 height 19
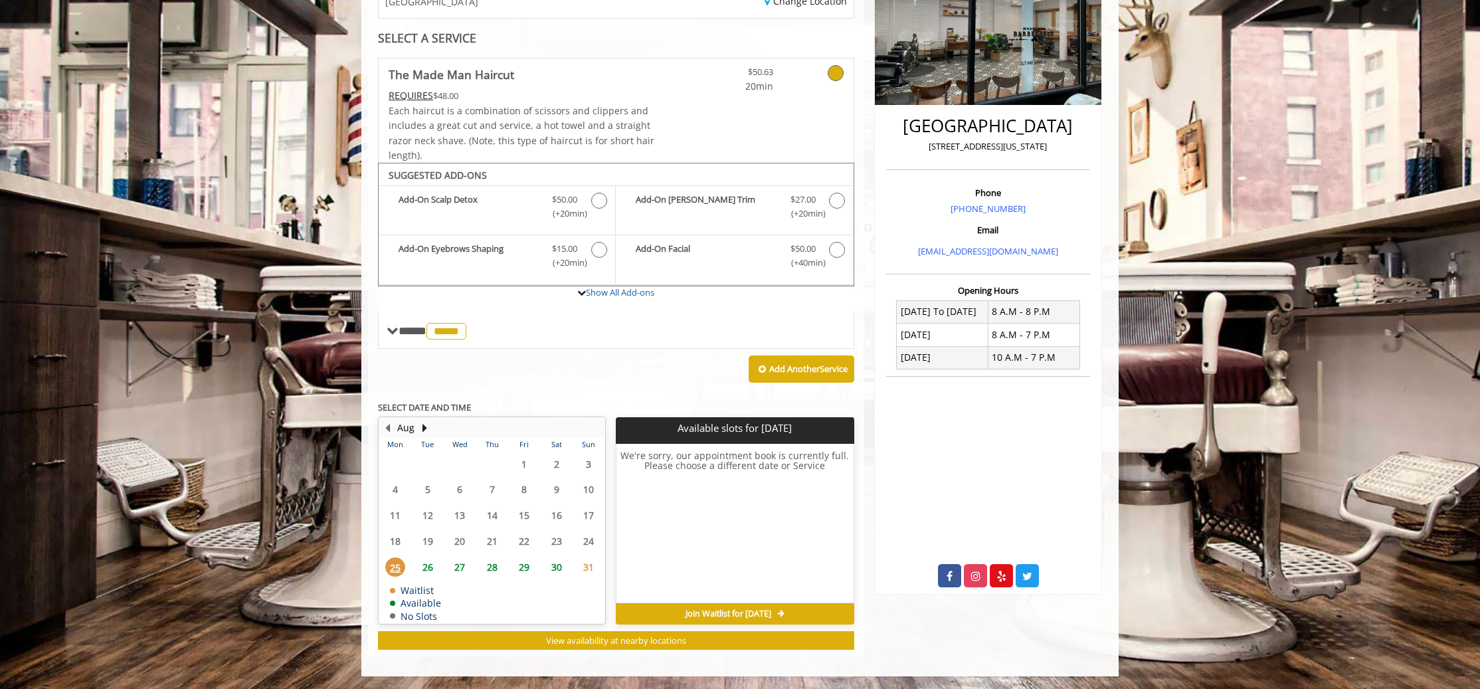
click at [427, 569] on span "26" at bounding box center [428, 566] width 20 height 19
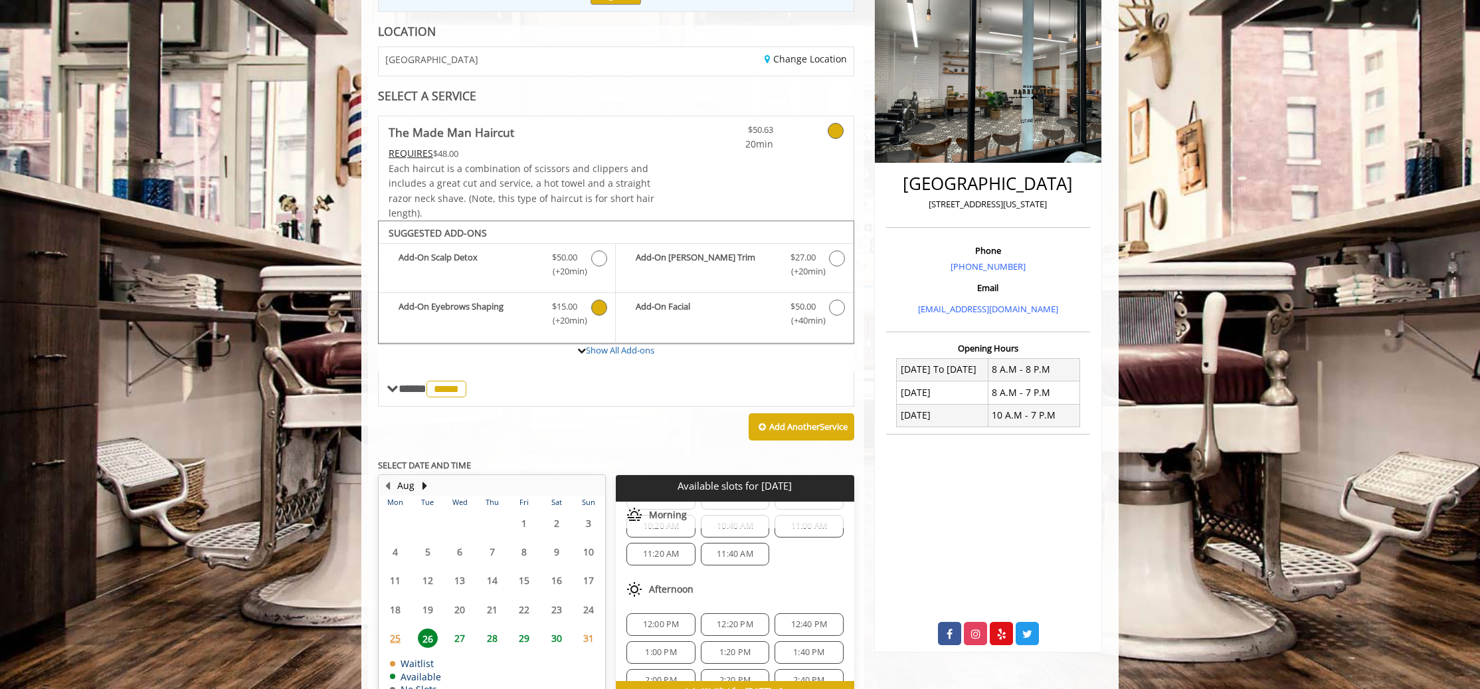
scroll to position [262, 0]
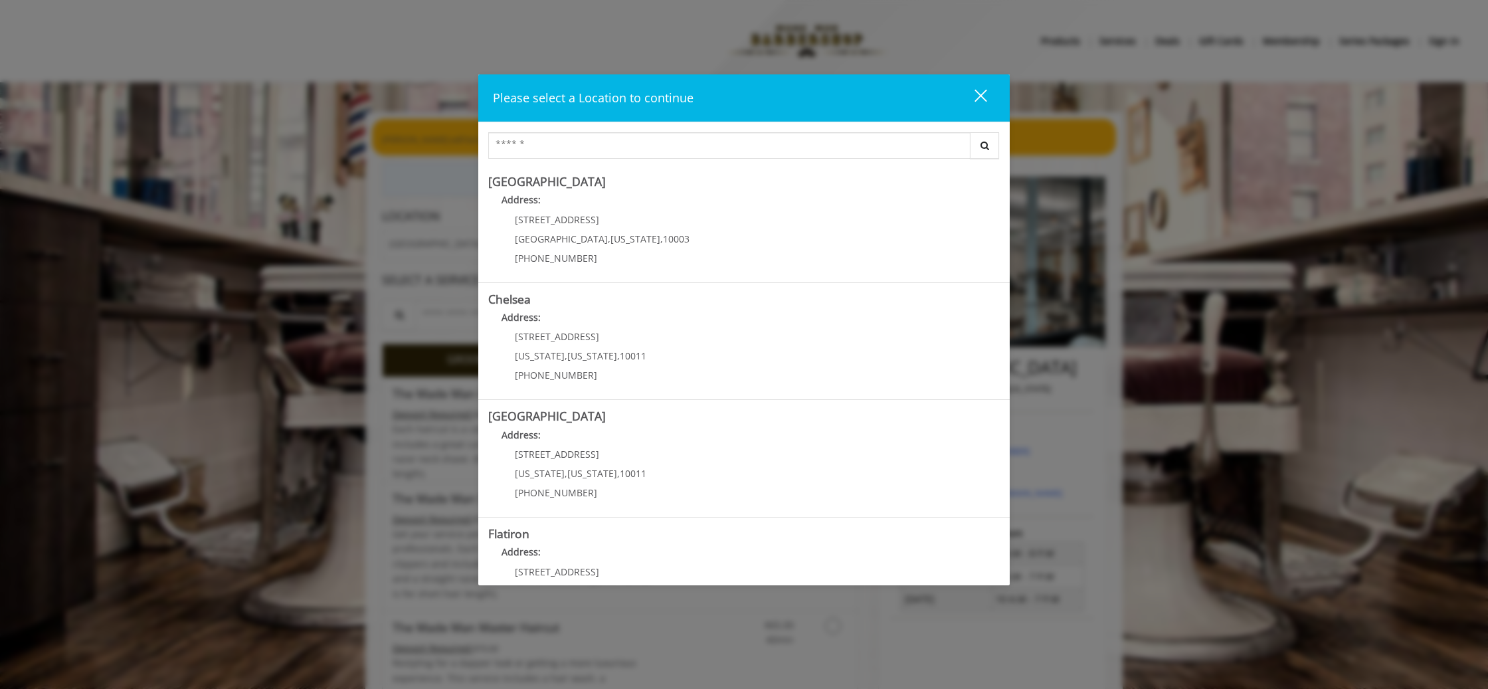
click at [980, 95] on div "close dialog" at bounding box center [980, 95] width 13 height 13
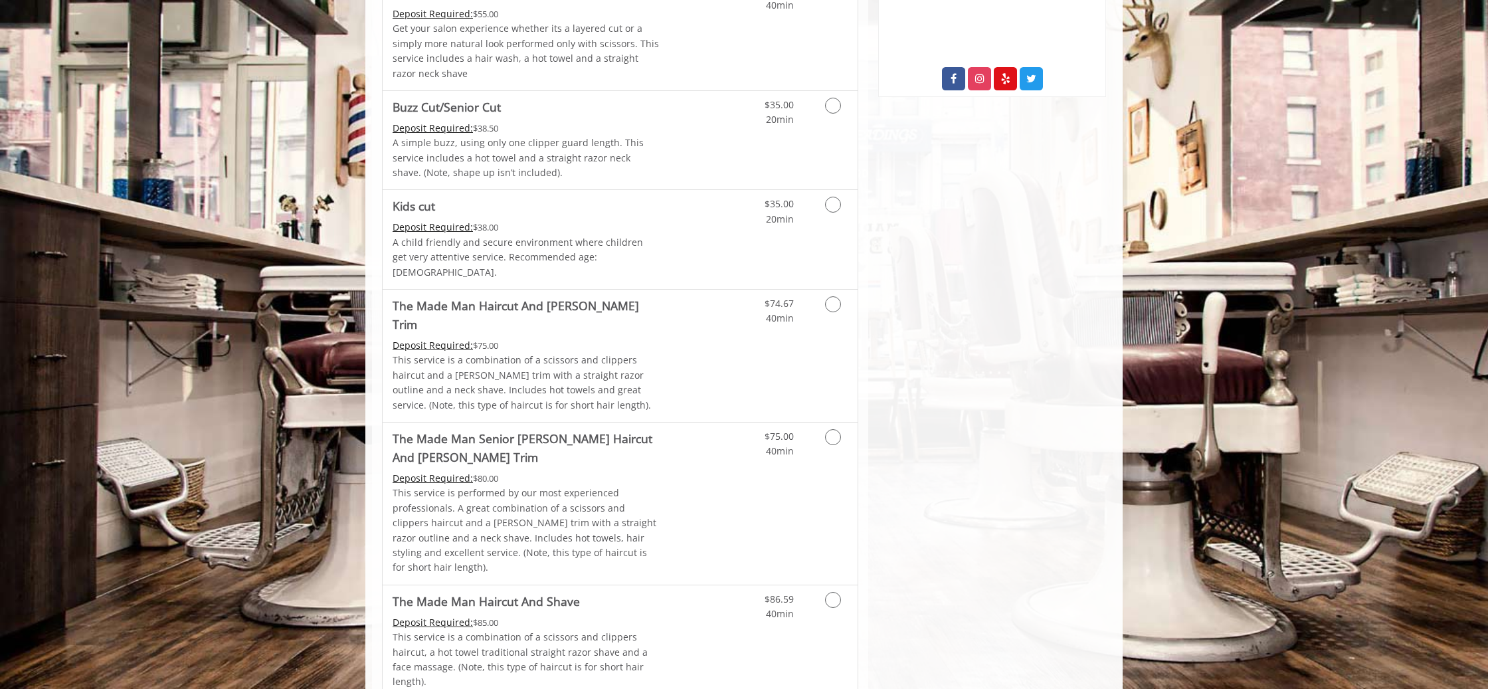
scroll to position [740, 0]
